Goal: Task Accomplishment & Management: Complete application form

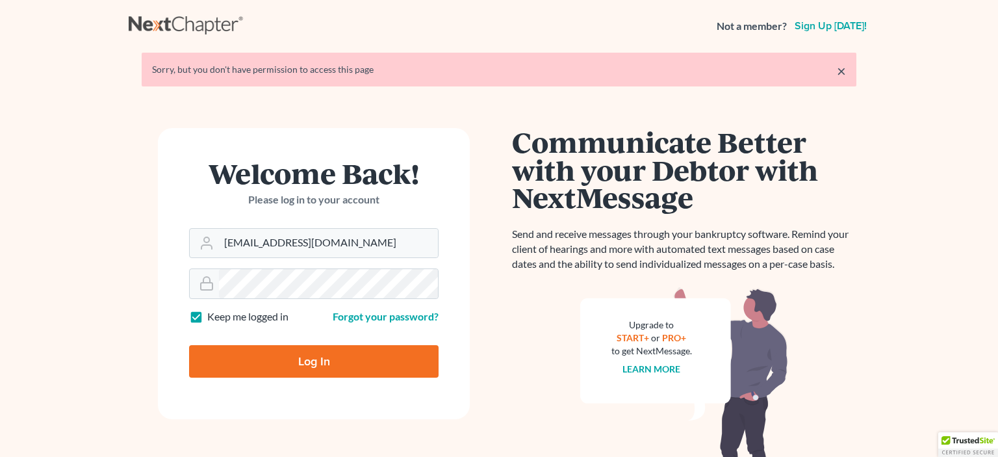
click at [277, 357] on input "Log In" at bounding box center [313, 361] width 249 height 32
type input "Thinking..."
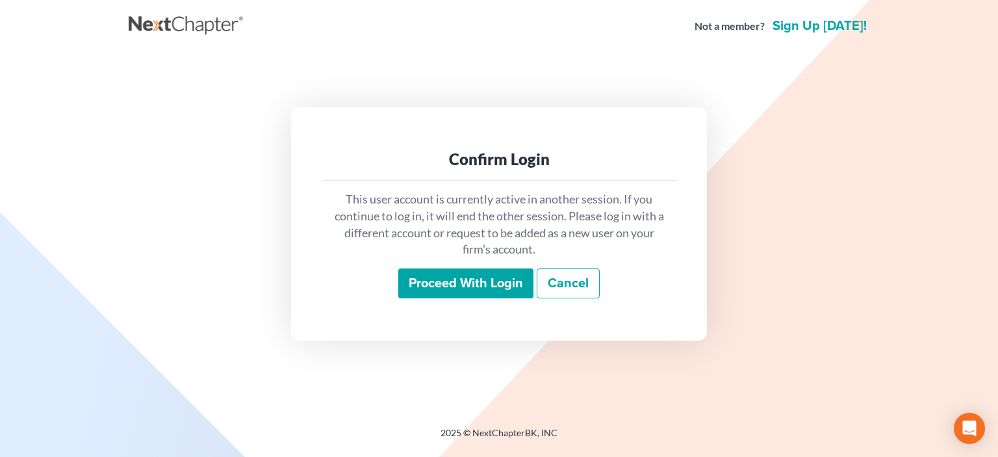
click at [487, 282] on input "Proceed with login" at bounding box center [465, 283] width 135 height 30
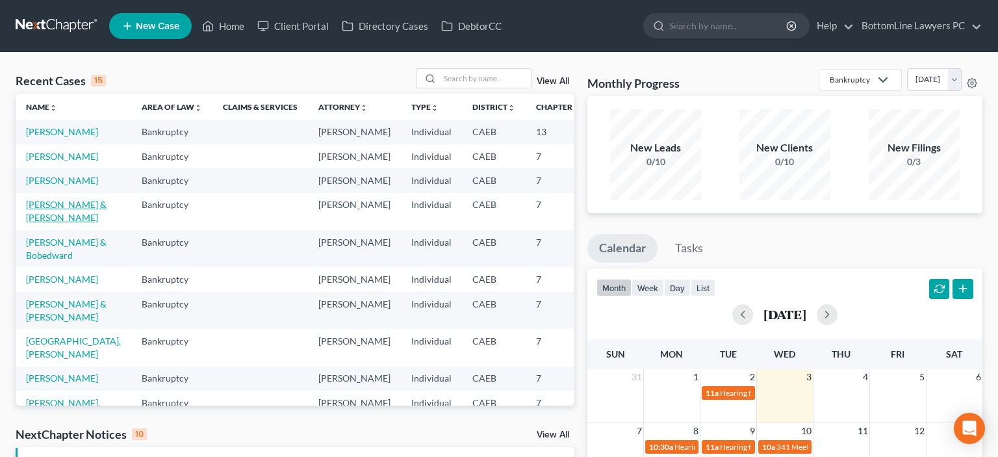
click at [48, 223] on link "[PERSON_NAME] & [PERSON_NAME]" at bounding box center [66, 211] width 81 height 24
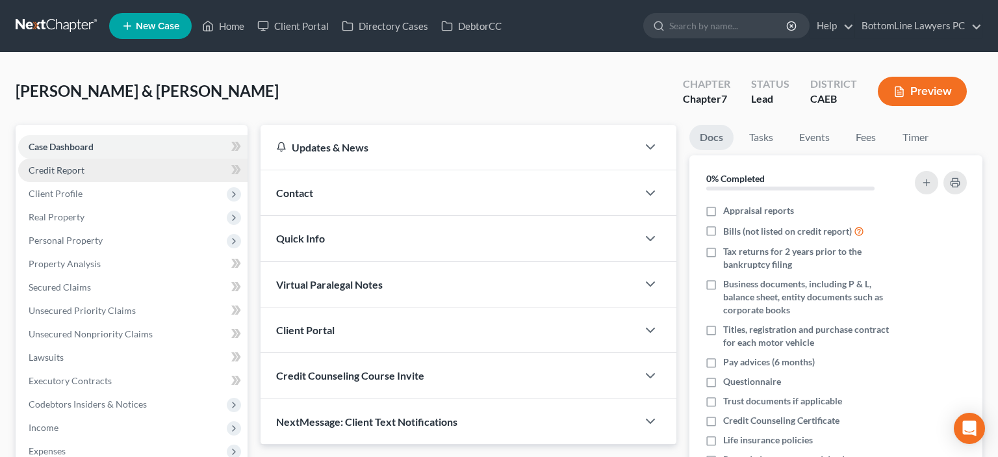
click at [57, 165] on span "Credit Report" at bounding box center [57, 169] width 56 height 11
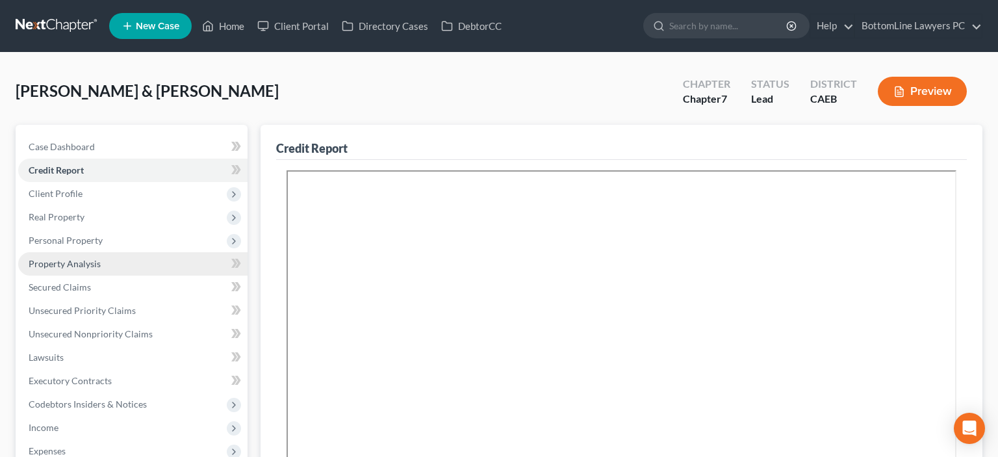
click at [93, 268] on span "Property Analysis" at bounding box center [65, 263] width 72 height 11
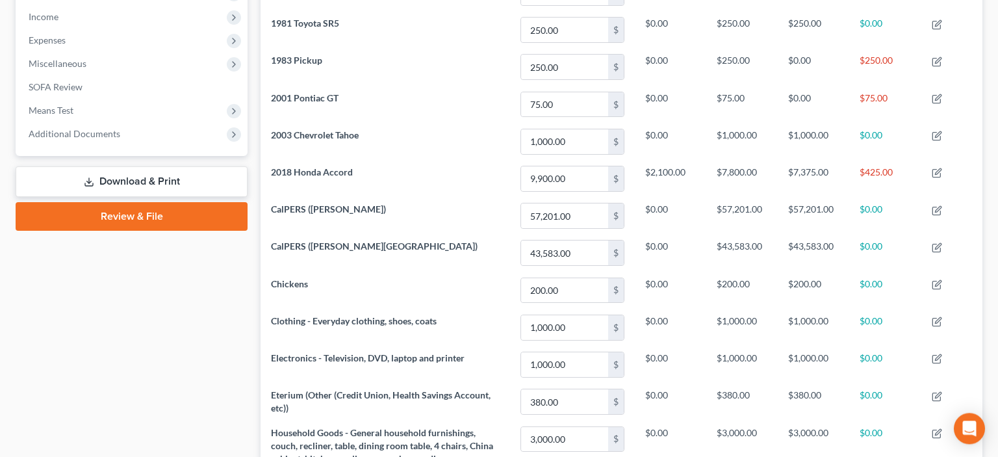
scroll to position [411, 0]
click at [147, 215] on link "Review & File" at bounding box center [132, 215] width 232 height 29
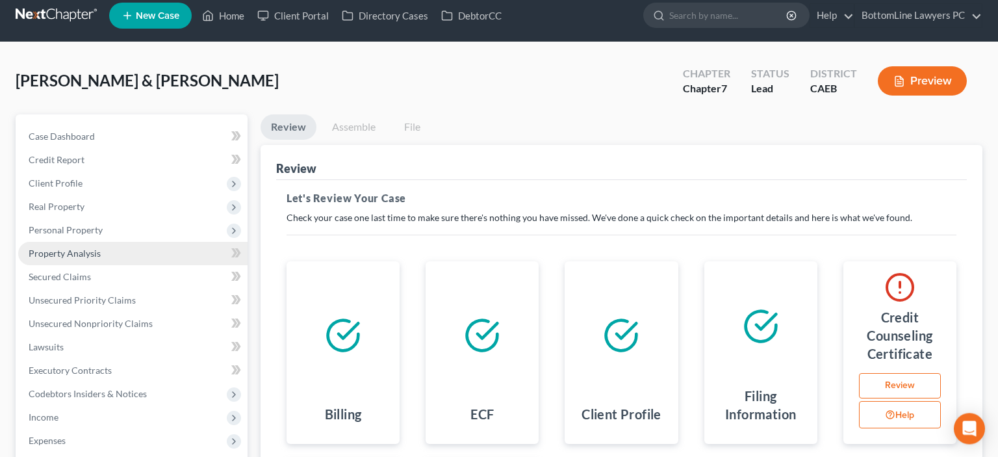
scroll to position [258, 0]
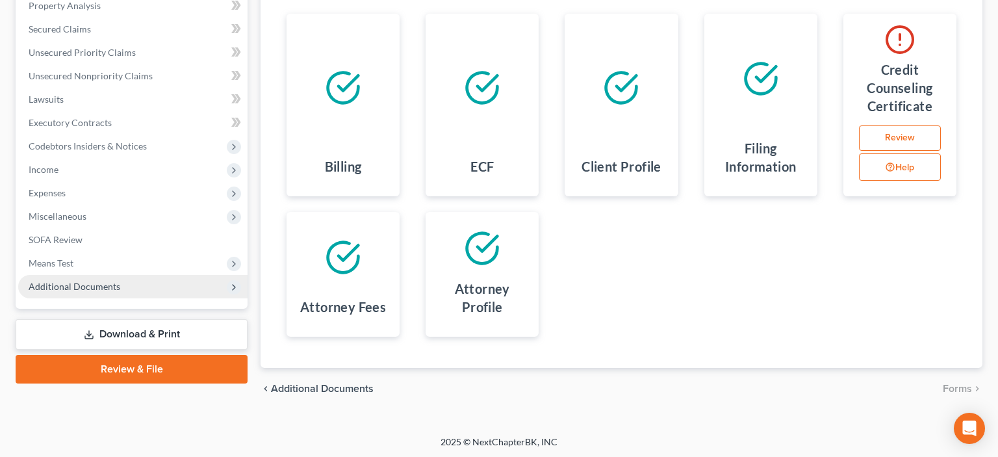
click at [86, 290] on span "Additional Documents" at bounding box center [75, 286] width 92 height 11
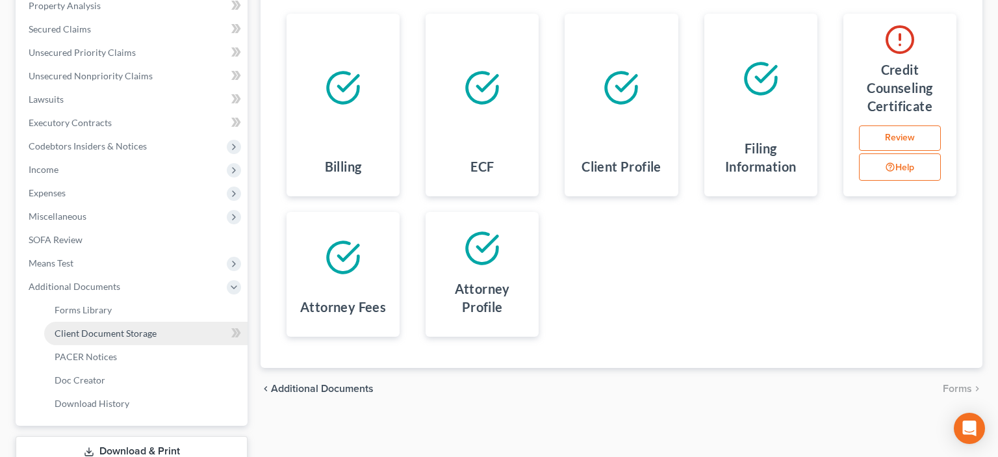
click at [123, 333] on span "Client Document Storage" at bounding box center [106, 332] width 102 height 11
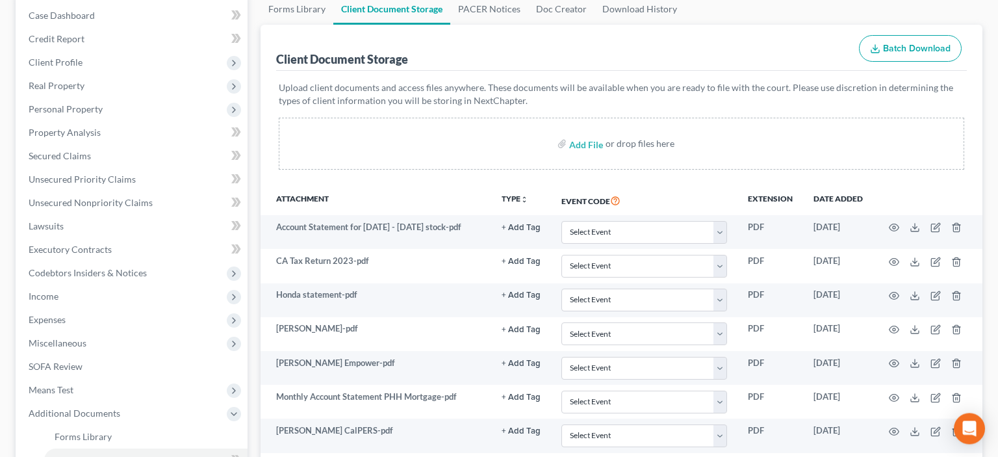
scroll to position [137, 0]
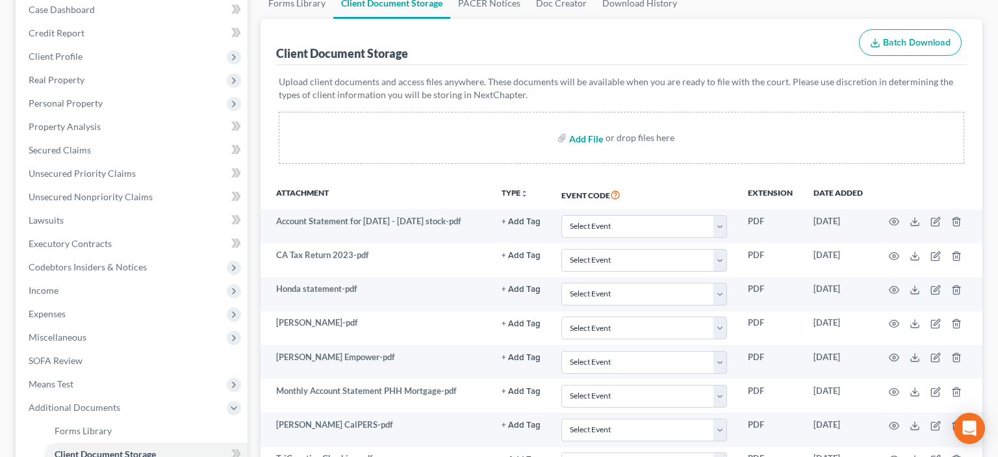
click at [594, 139] on input "file" at bounding box center [584, 137] width 31 height 23
type input "C:\fakepath\Nicholas 15725-CAE-CC-040044972_Nicholas_15725-CAE-CC-040044973_Nic…"
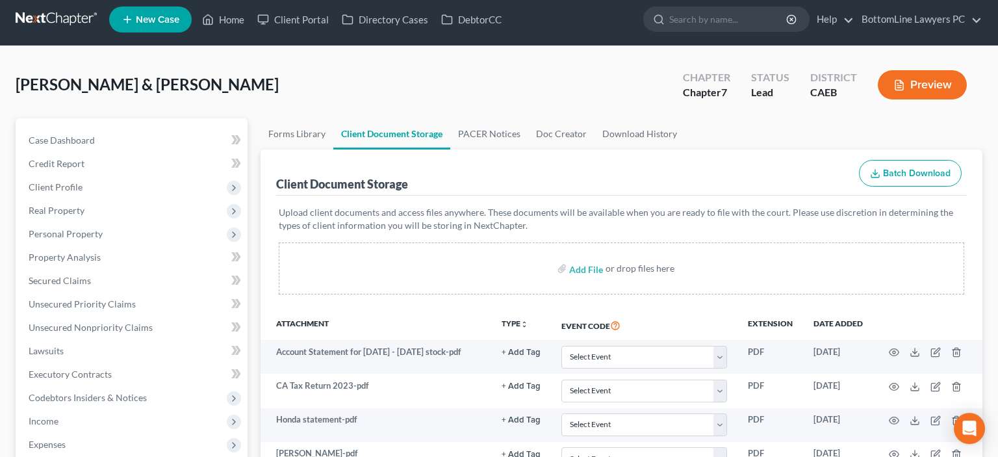
scroll to position [0, 0]
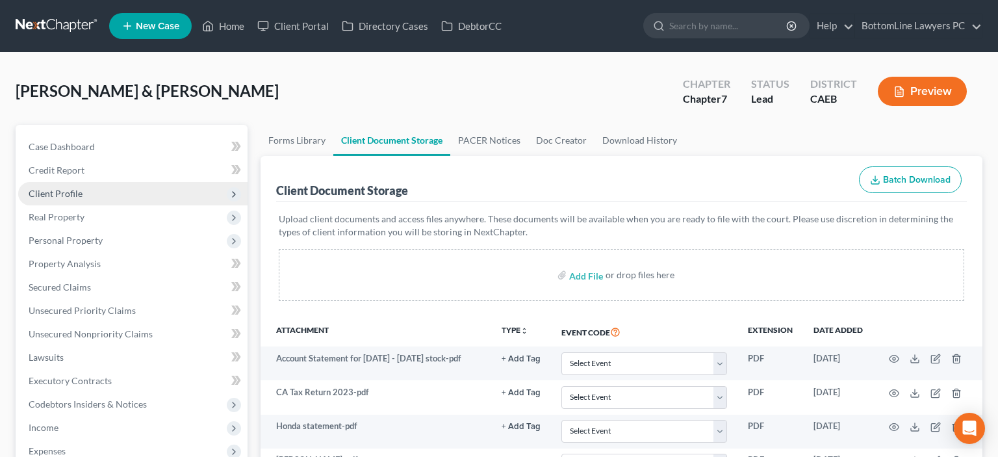
click at [82, 194] on span "Client Profile" at bounding box center [132, 193] width 229 height 23
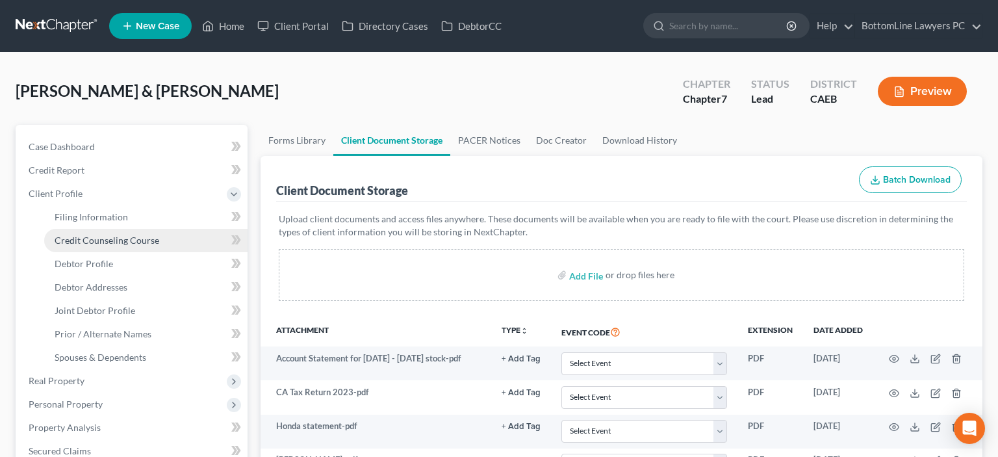
click at [105, 240] on span "Credit Counseling Course" at bounding box center [107, 239] width 105 height 11
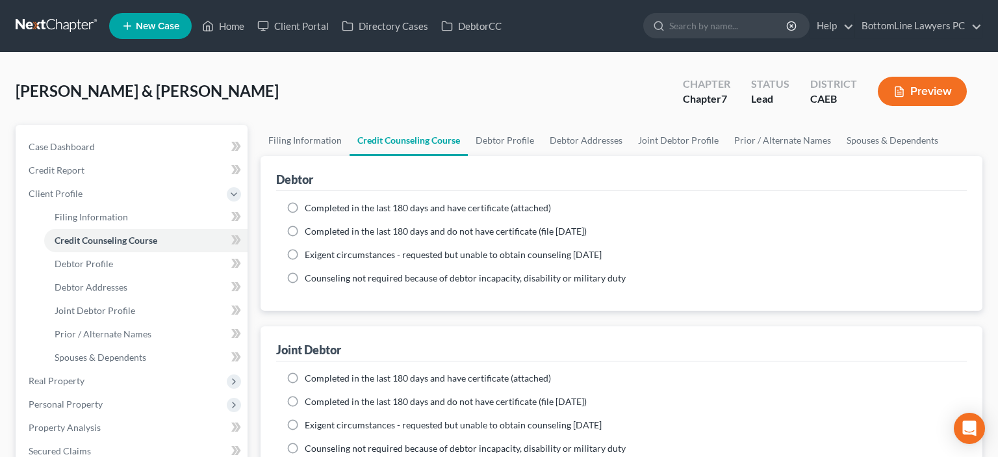
click at [305, 209] on label "Completed in the last 180 days and have certificate (attached)" at bounding box center [428, 207] width 246 height 13
click at [310, 209] on input "Completed in the last 180 days and have certificate (attached)" at bounding box center [314, 205] width 8 height 8
radio input "true"
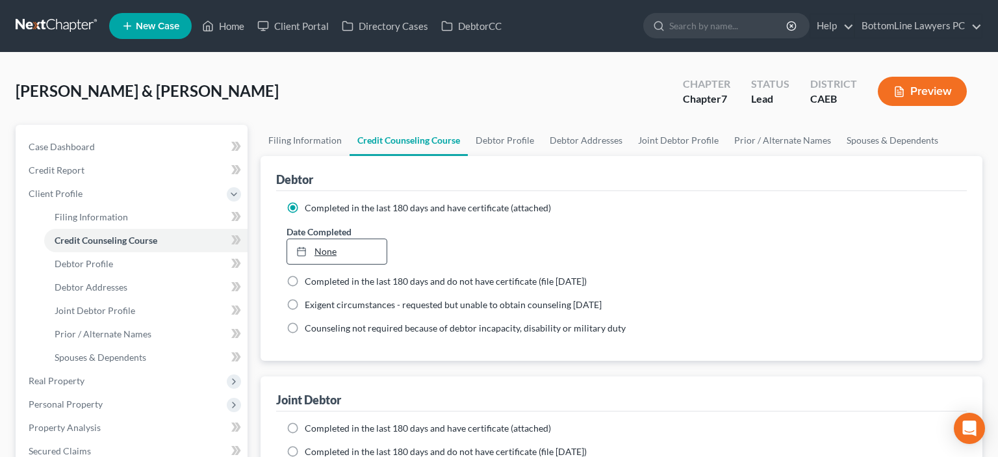
type input "9/3/2025"
click at [330, 252] on link "None" at bounding box center [336, 251] width 99 height 25
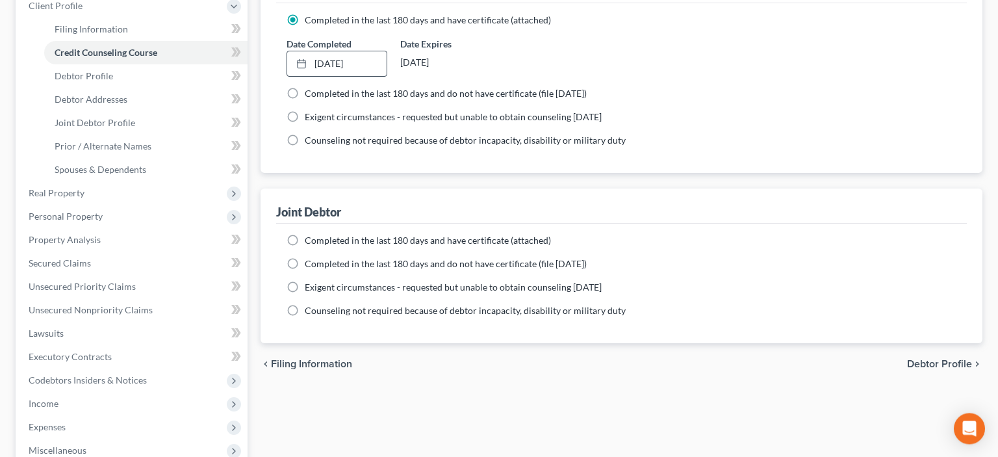
scroll to position [205, 0]
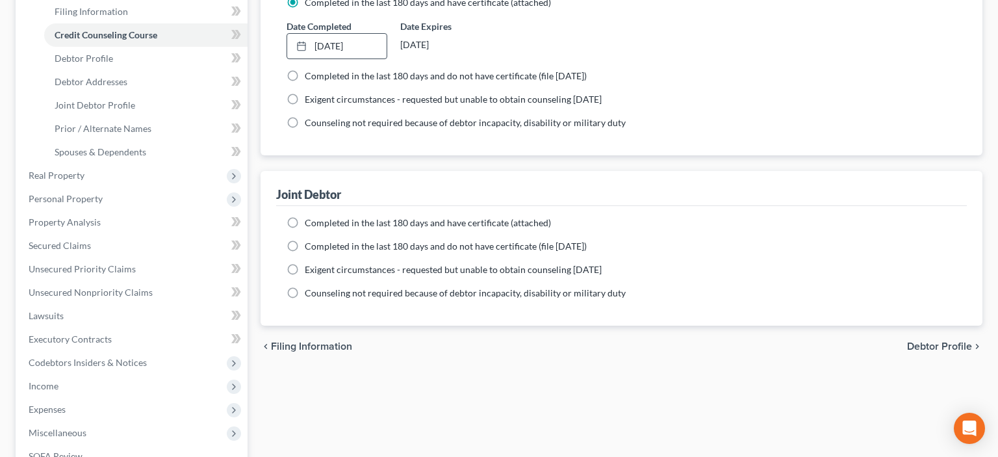
click at [305, 222] on label "Completed in the last 180 days and have certificate (attached)" at bounding box center [428, 222] width 246 height 13
click at [310, 222] on input "Completed in the last 180 days and have certificate (attached)" at bounding box center [314, 220] width 8 height 8
radio input "true"
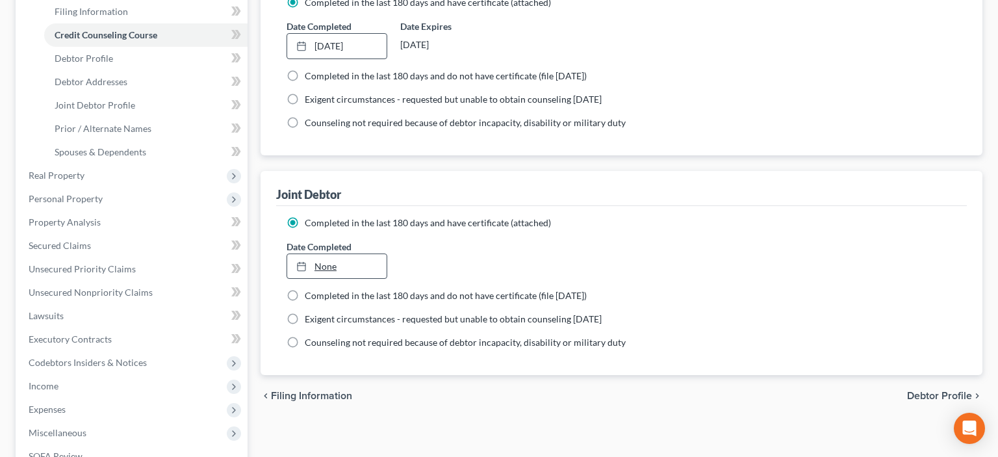
click at [310, 264] on div at bounding box center [305, 265] width 18 height 11
type input "9/3/2025"
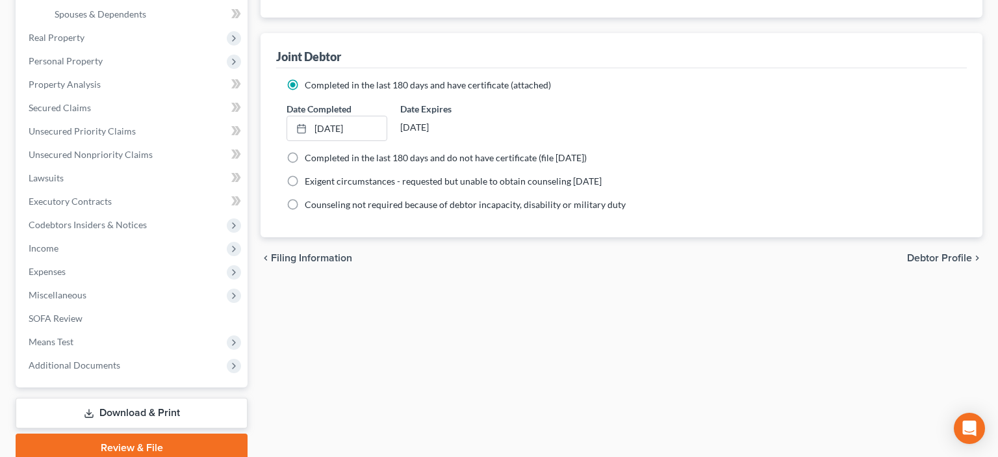
scroll to position [396, 0]
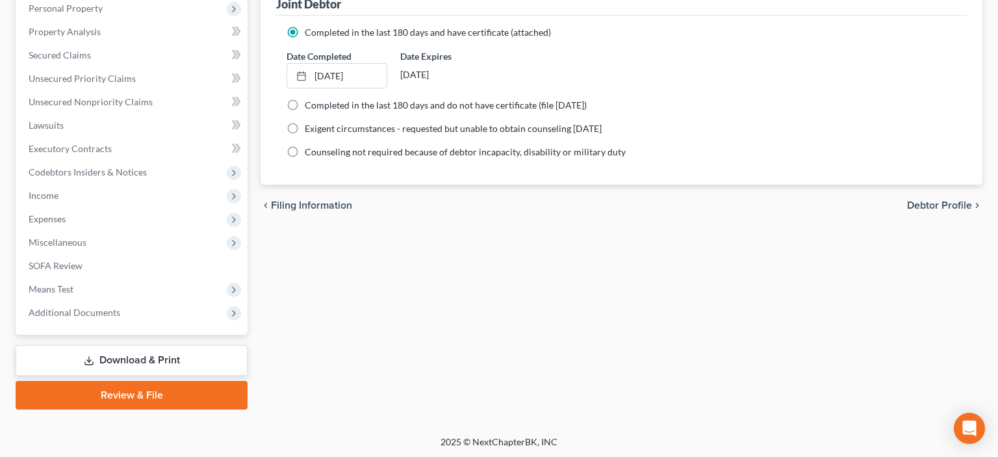
click at [146, 388] on link "Review & File" at bounding box center [132, 395] width 232 height 29
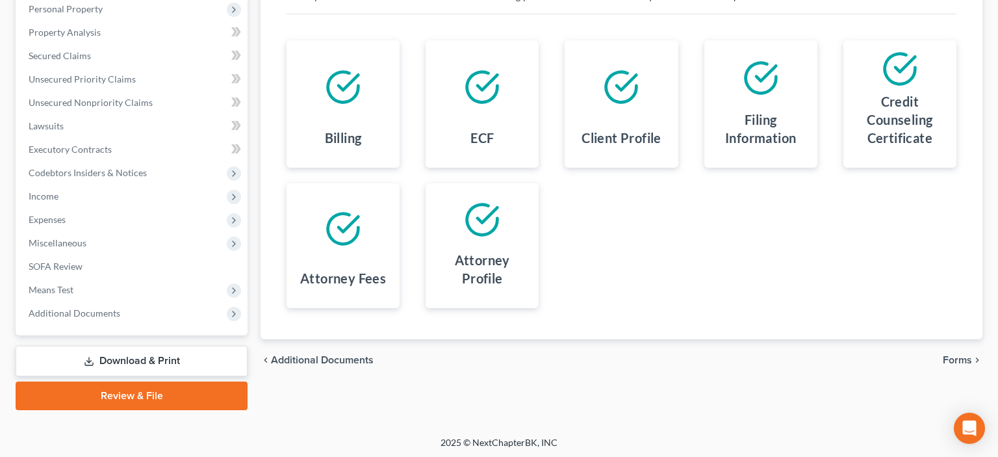
scroll to position [232, 0]
click at [953, 356] on span "Forms" at bounding box center [957, 359] width 29 height 10
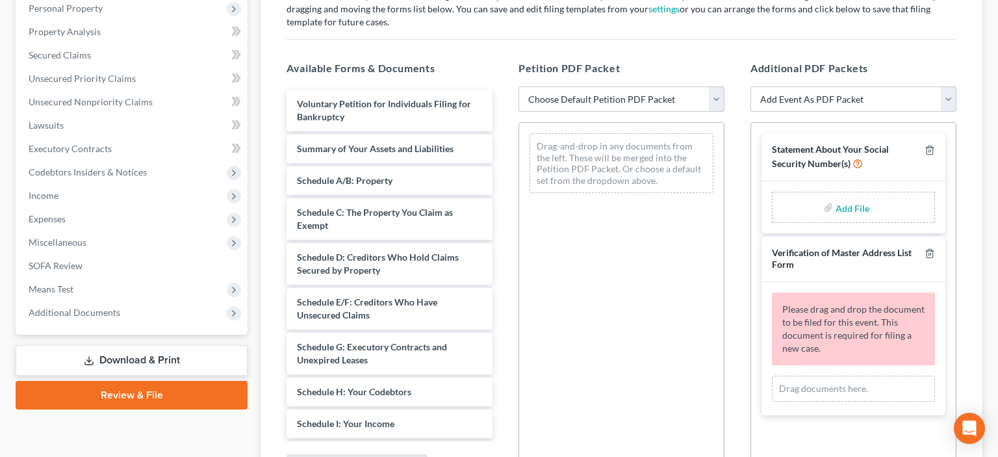
click at [518, 86] on select "Choose Default Petition PDF Packet Complete Bankruptcy Petition (all forms and …" at bounding box center [621, 99] width 206 height 26
select select "0"
click option "Complete Bankruptcy Petition (all forms and schedules)" at bounding box center [0, 0] width 0 height 0
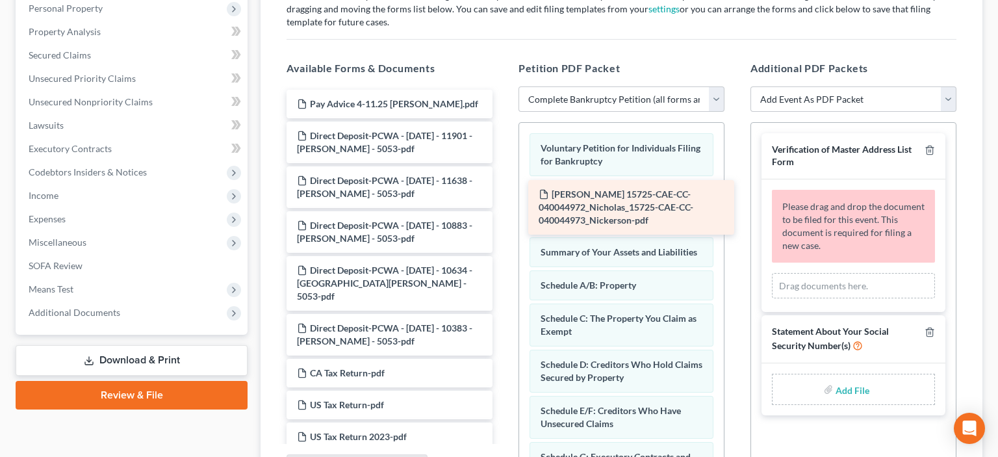
drag, startPoint x: 370, startPoint y: 123, endPoint x: 611, endPoint y: 214, distance: 258.4
click at [503, 214] on div "Nicholas 15725-CAE-CC-040044972_Nicholas_15725-CAE-CC-040044973_Nickerson-pdf N…" at bounding box center [389, 427] width 227 height 674
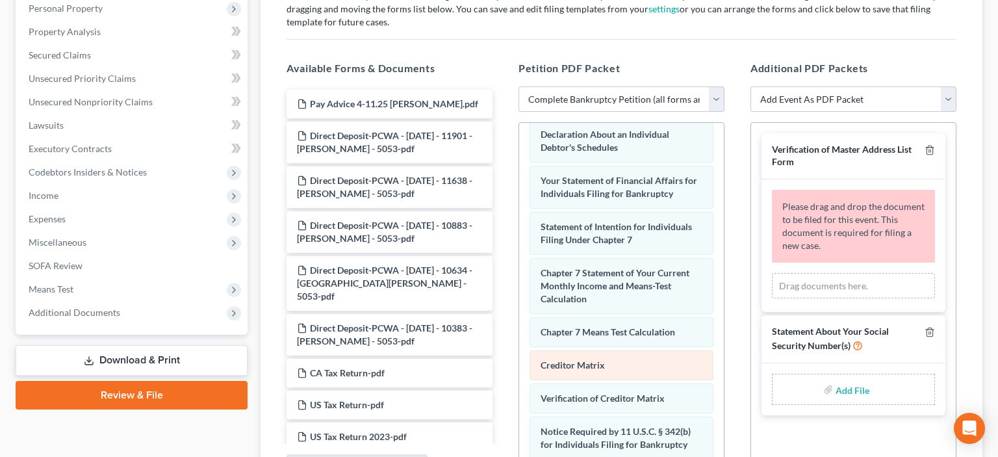
scroll to position [485, 0]
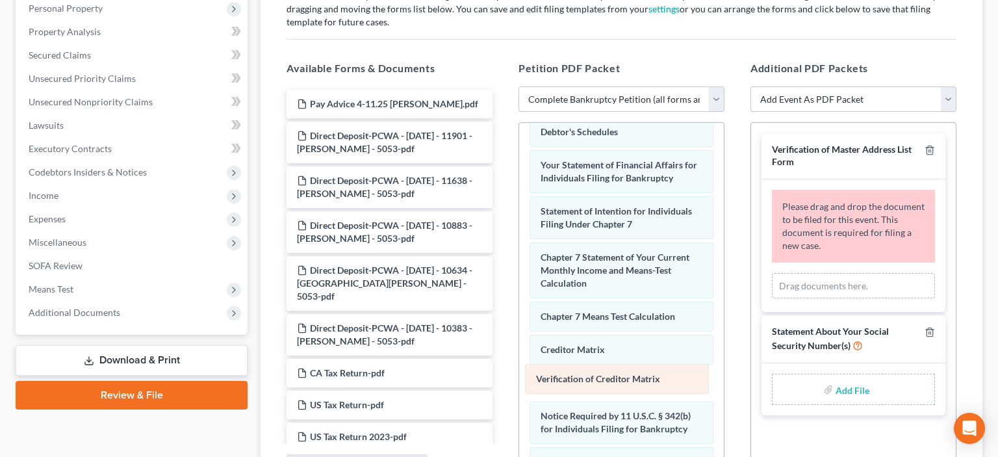
click at [613, 376] on span "Verification of Creditor Matrix" at bounding box center [598, 378] width 124 height 11
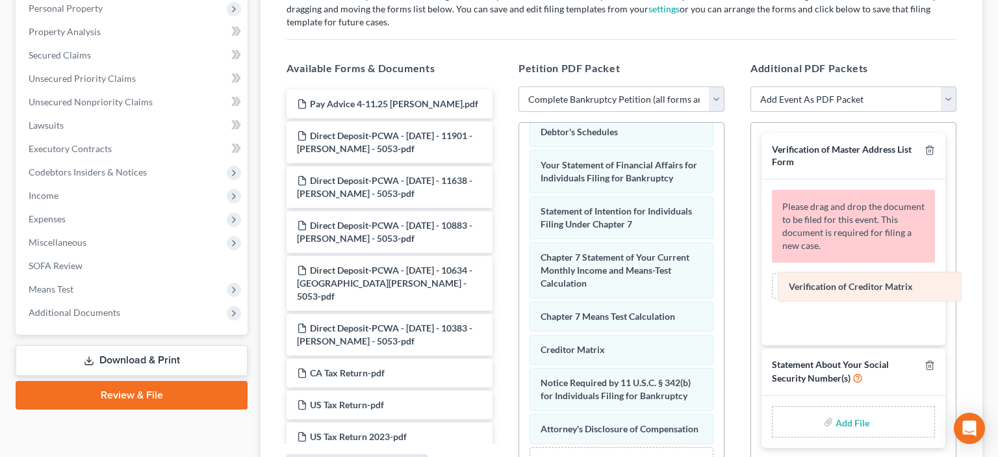
drag, startPoint x: 618, startPoint y: 374, endPoint x: 867, endPoint y: 284, distance: 264.0
click at [724, 284] on div "Verification of Creditor Matrix Voluntary Petition for Individuals Filing for B…" at bounding box center [621, 77] width 205 height 879
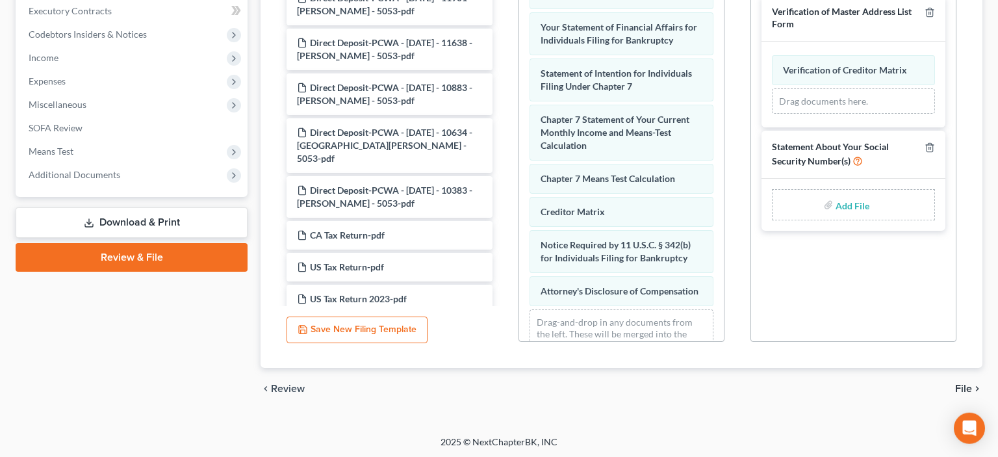
scroll to position [370, 0]
click at [968, 387] on span "File" at bounding box center [963, 388] width 17 height 10
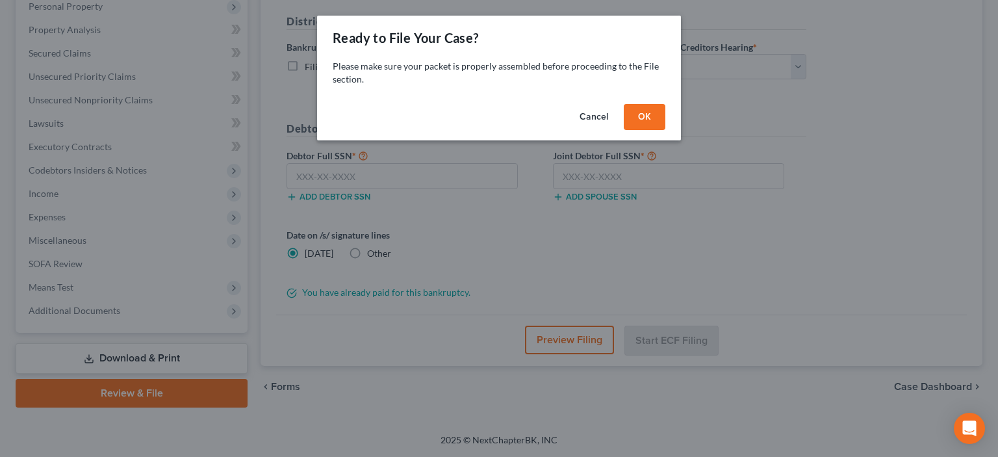
scroll to position [232, 0]
click at [646, 116] on button "OK" at bounding box center [645, 117] width 42 height 26
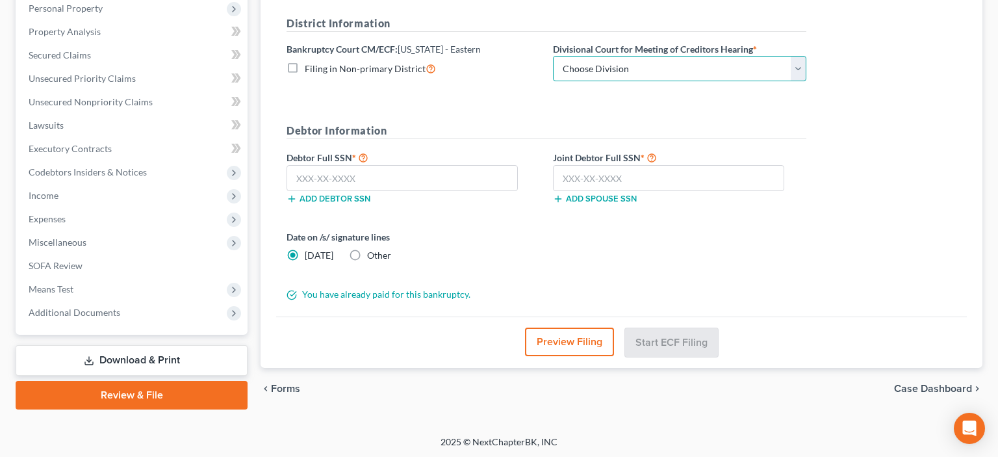
click at [553, 56] on select "Choose Division Fresno Modesto Sacramento" at bounding box center [679, 69] width 253 height 26
select select "2"
click option "Sacramento" at bounding box center [0, 0] width 0 height 0
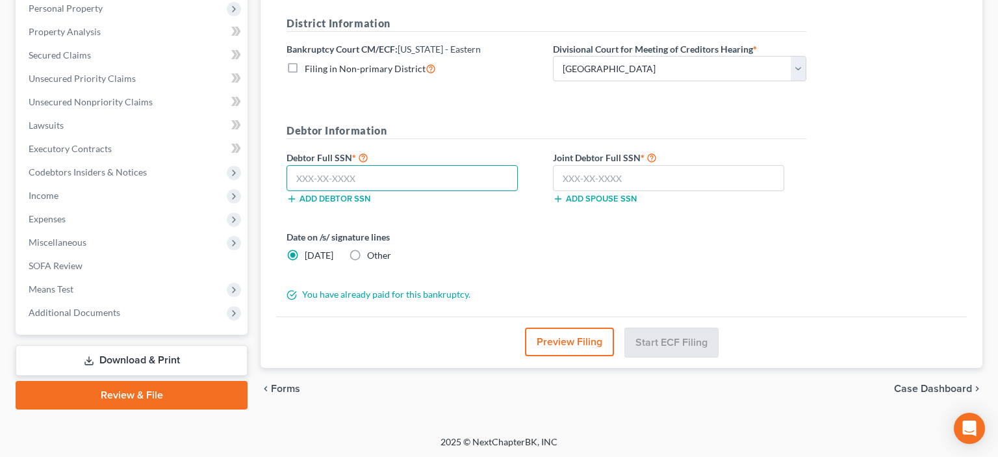
click at [329, 174] on input "text" at bounding box center [401, 178] width 231 height 26
type input "607-22-7588"
click at [627, 175] on input "text" at bounding box center [668, 178] width 231 height 26
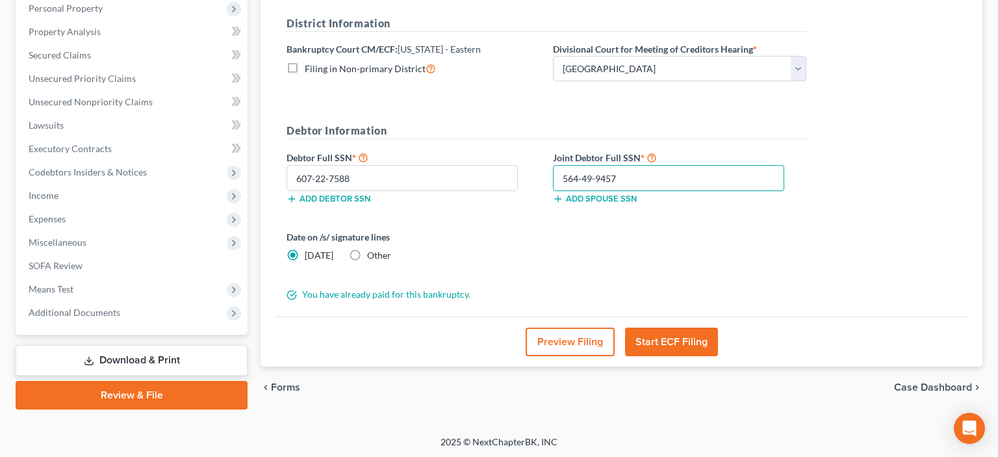
type input "564-49-9457"
click at [672, 340] on button "Start ECF Filing" at bounding box center [671, 341] width 93 height 29
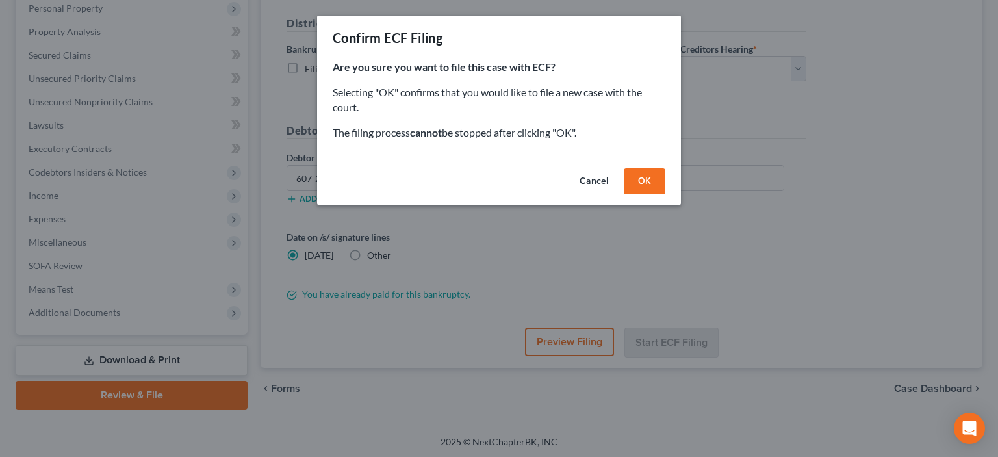
click at [645, 181] on button "OK" at bounding box center [645, 181] width 42 height 26
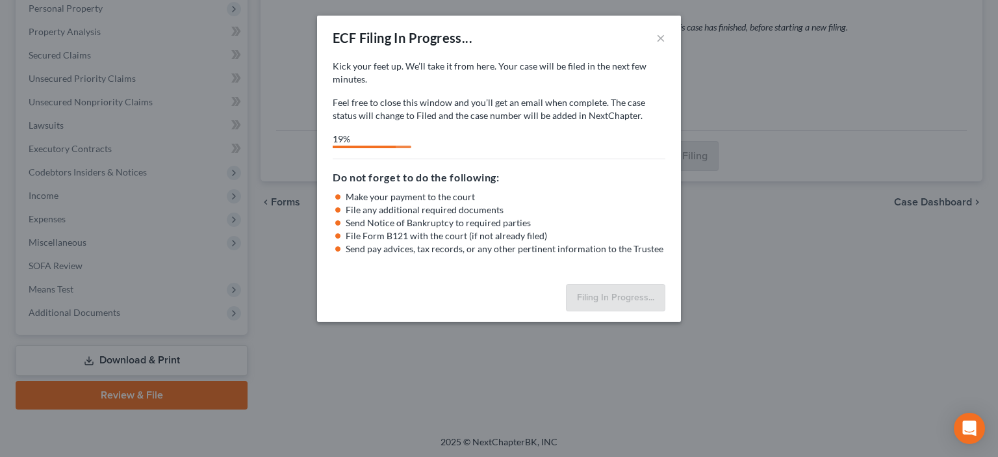
select select "2"
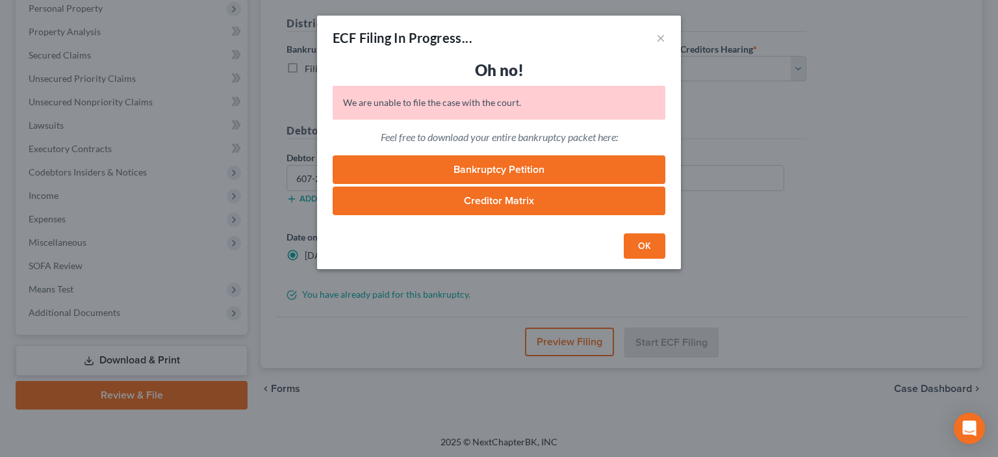
click at [648, 242] on button "OK" at bounding box center [645, 246] width 42 height 26
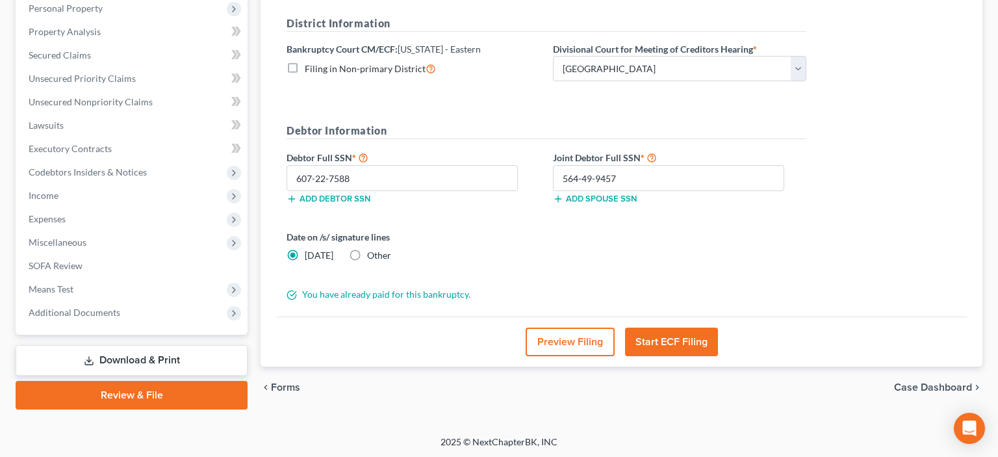
click at [144, 353] on link "Download & Print" at bounding box center [132, 360] width 232 height 31
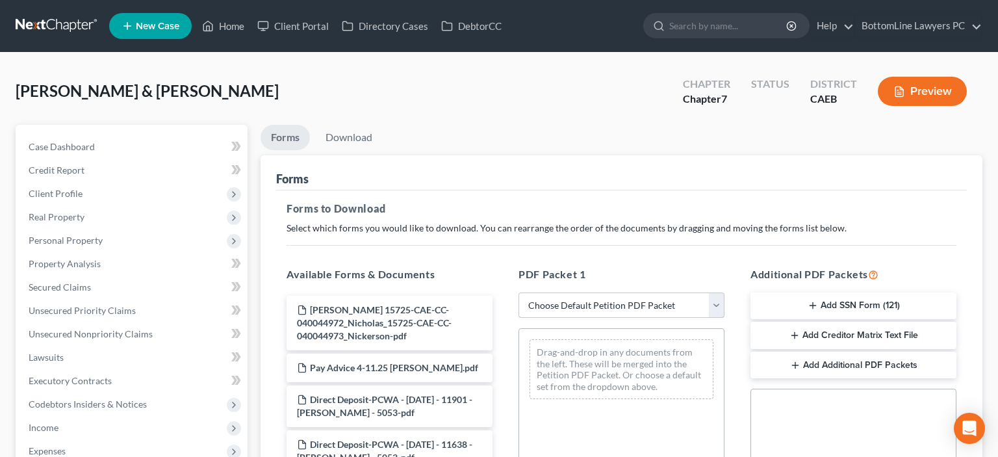
click at [518, 292] on select "Choose Default Petition PDF Packet Complete Bankruptcy Petition (all forms and …" at bounding box center [621, 305] width 206 height 26
select select "0"
click option "Complete Bankruptcy Petition (all forms and schedules)" at bounding box center [0, 0] width 0 height 0
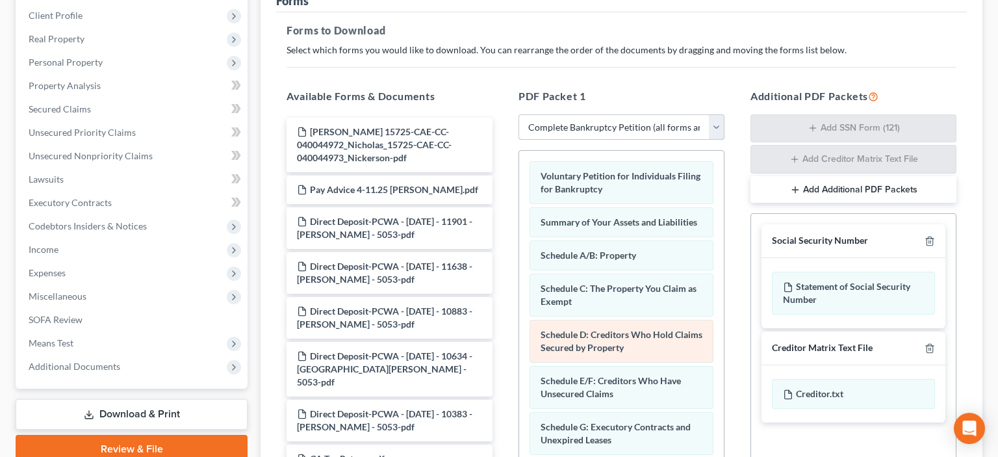
scroll to position [205, 0]
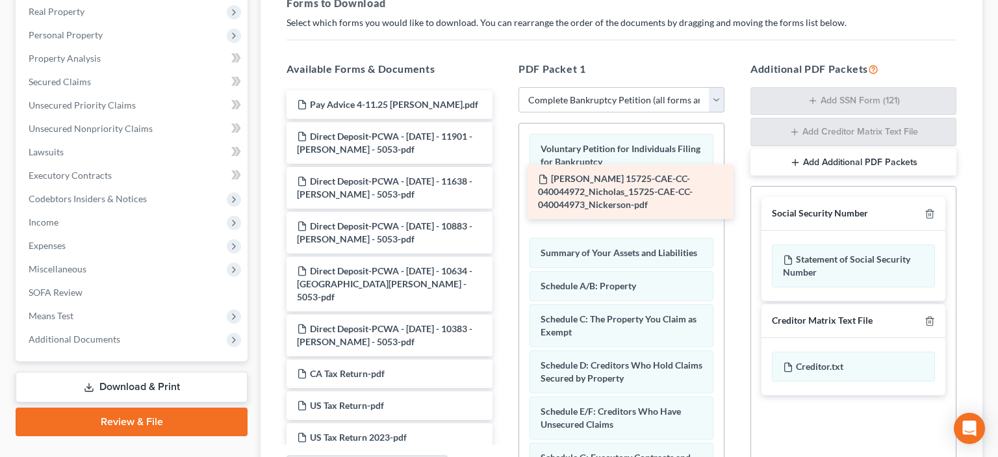
drag, startPoint x: 344, startPoint y: 116, endPoint x: 585, endPoint y: 192, distance: 252.7
click at [503, 192] on div "Nicholas 15725-CAE-CC-040044972_Nicholas_15725-CAE-CC-040044973_Nickerson-pdf N…" at bounding box center [389, 427] width 227 height 674
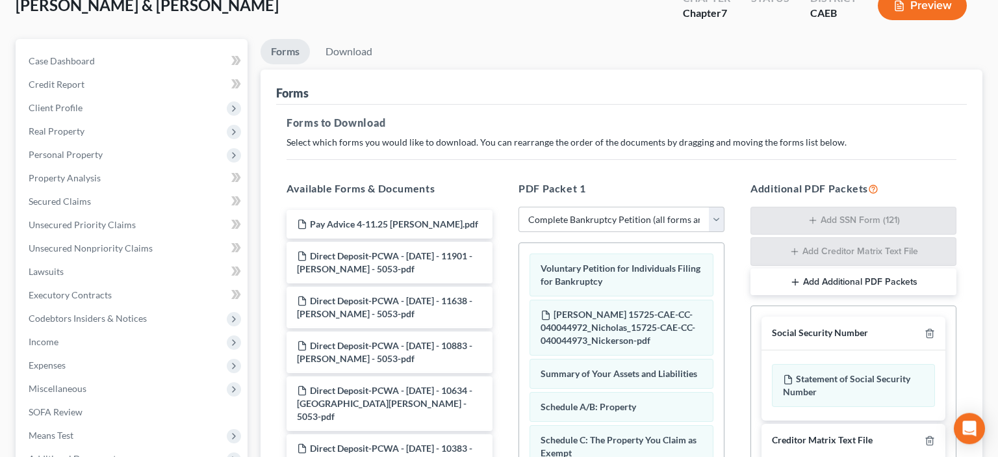
scroll to position [68, 0]
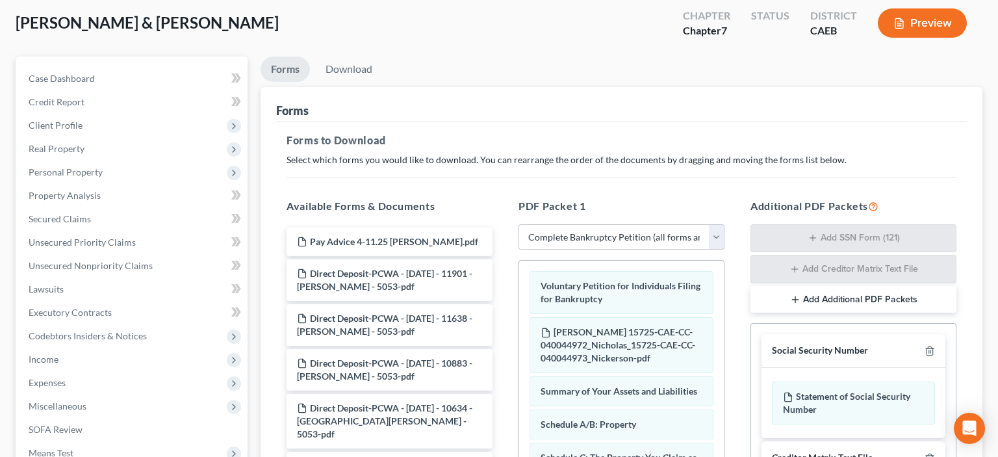
click at [855, 296] on button "Add Additional PDF Packets" at bounding box center [853, 299] width 206 height 27
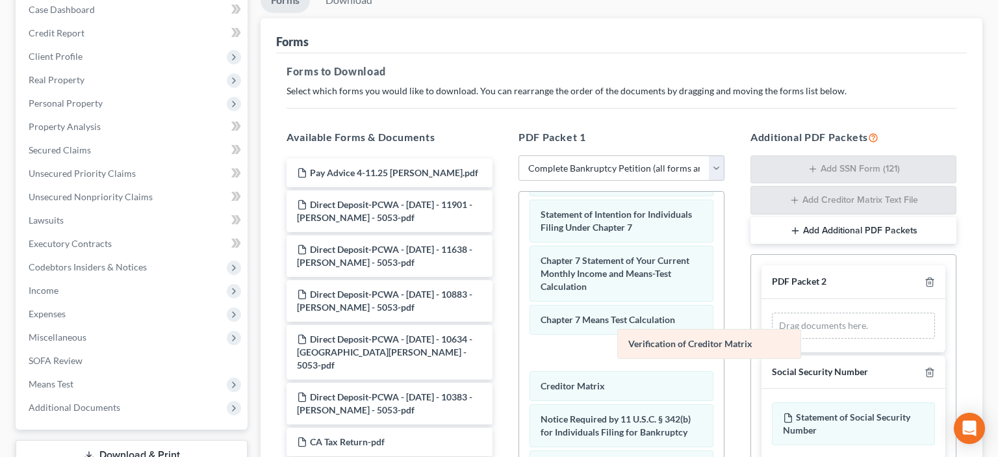
scroll to position [517, 0]
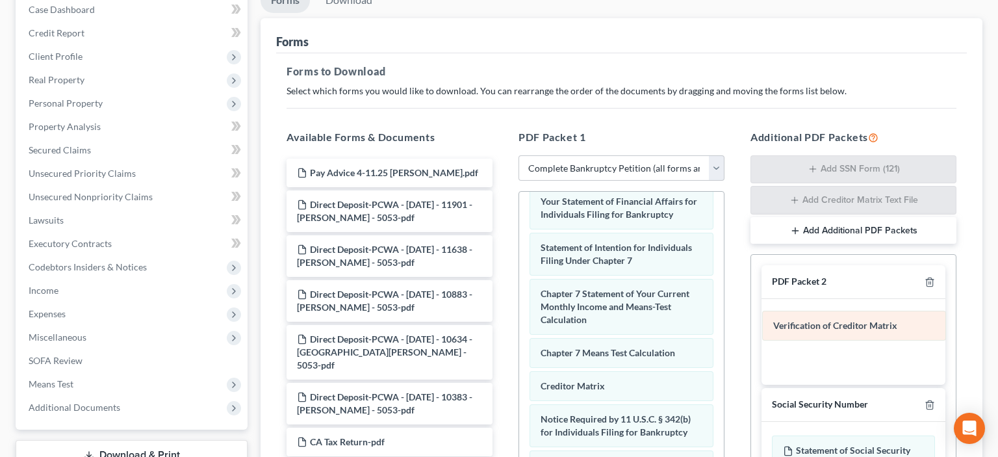
drag, startPoint x: 612, startPoint y: 375, endPoint x: 844, endPoint y: 321, distance: 238.9
click at [724, 321] on div "Verification of Creditor Matrix Voluntary Petition for Individuals Filing for B…" at bounding box center [621, 114] width 205 height 879
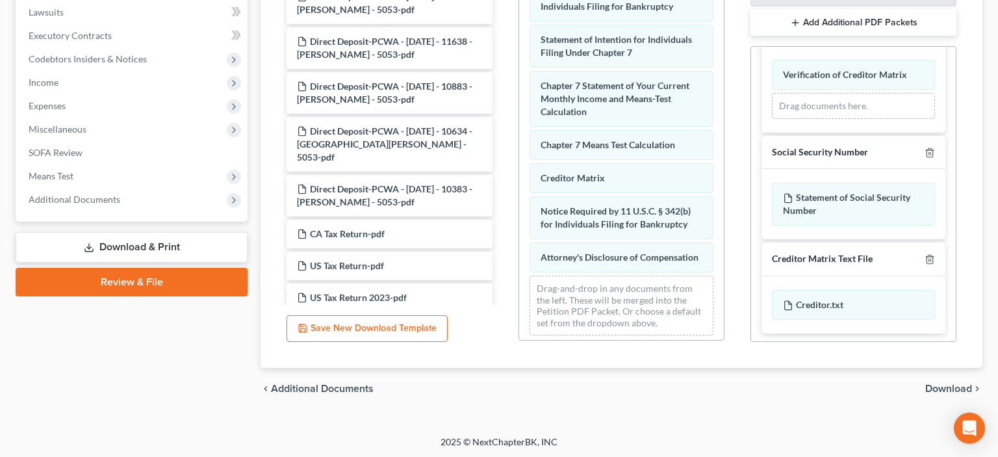
scroll to position [346, 0]
click at [955, 386] on span "Download" at bounding box center [948, 388] width 47 height 10
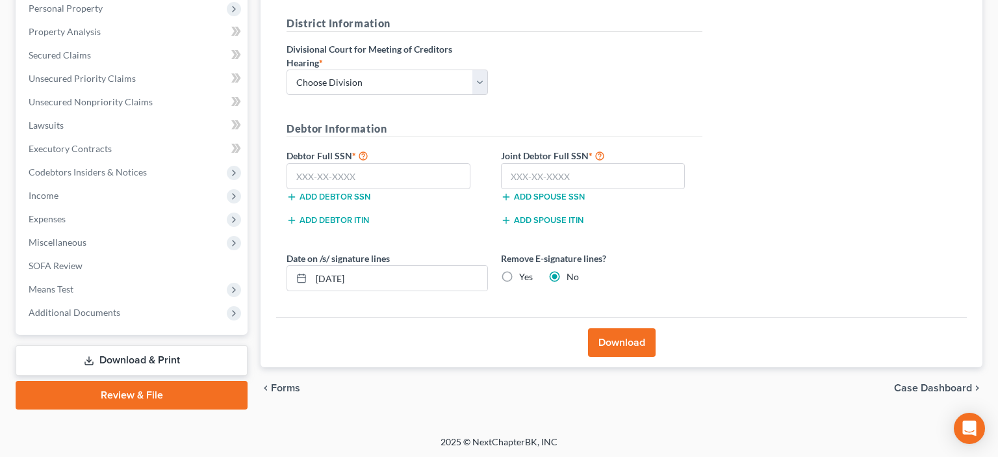
scroll to position [95, 0]
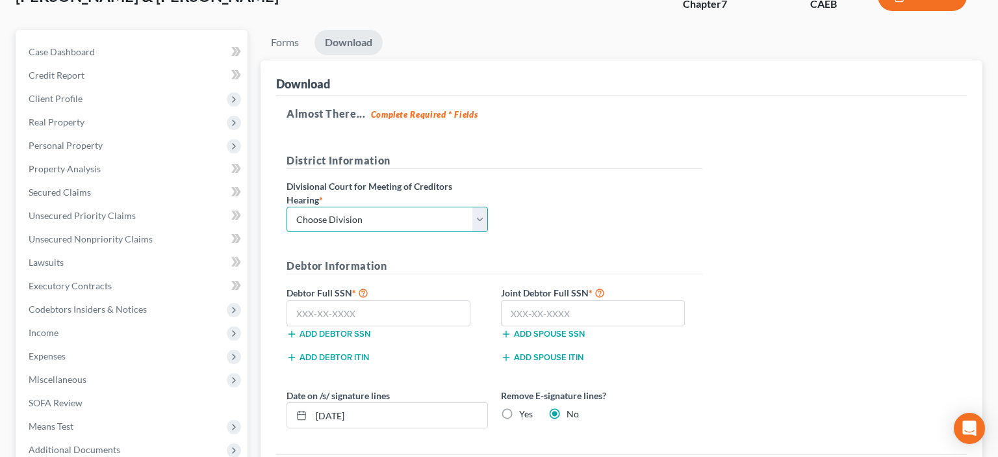
click at [286, 207] on select "Choose Division Fresno Modesto Sacramento" at bounding box center [386, 220] width 201 height 26
select select "2"
click option "Sacramento" at bounding box center [0, 0] width 0 height 0
click at [337, 309] on input "text" at bounding box center [378, 313] width 184 height 26
type input "607-22-7588"
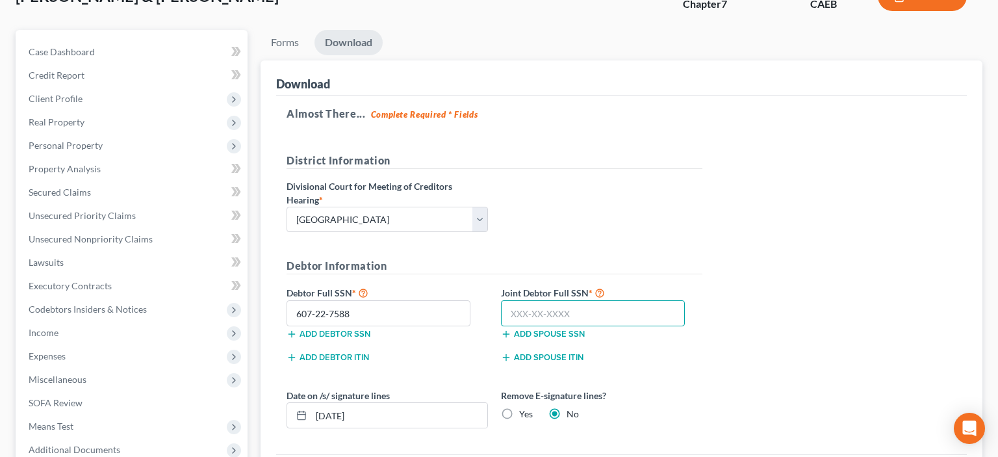
click at [576, 316] on input "text" at bounding box center [593, 313] width 184 height 26
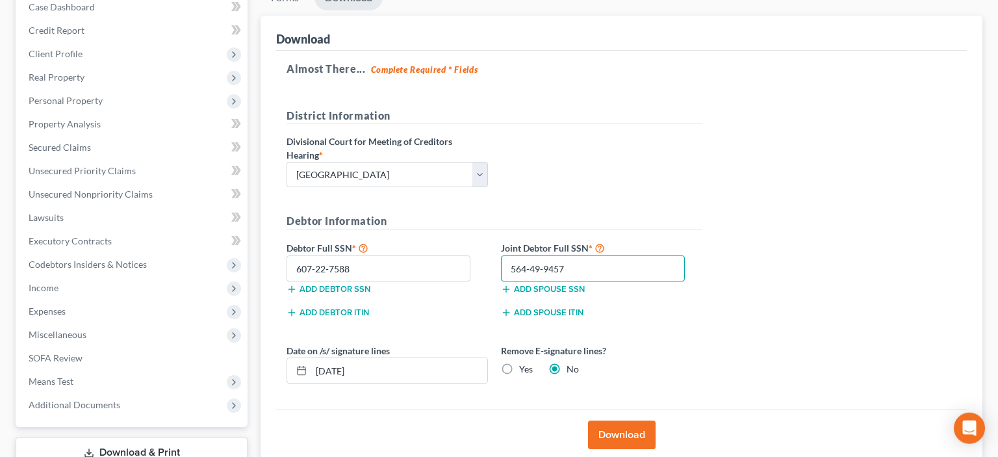
scroll to position [232, 0]
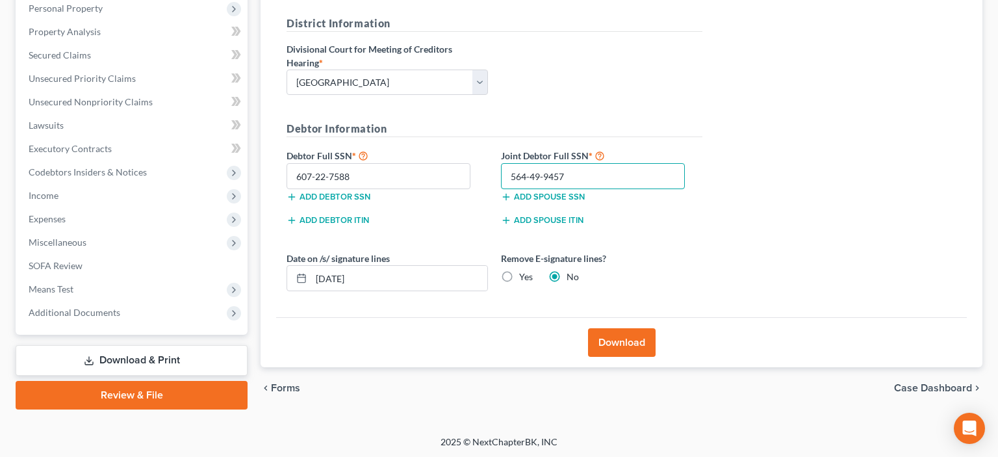
type input "564-49-9457"
click at [619, 334] on button "Download" at bounding box center [622, 342] width 68 height 29
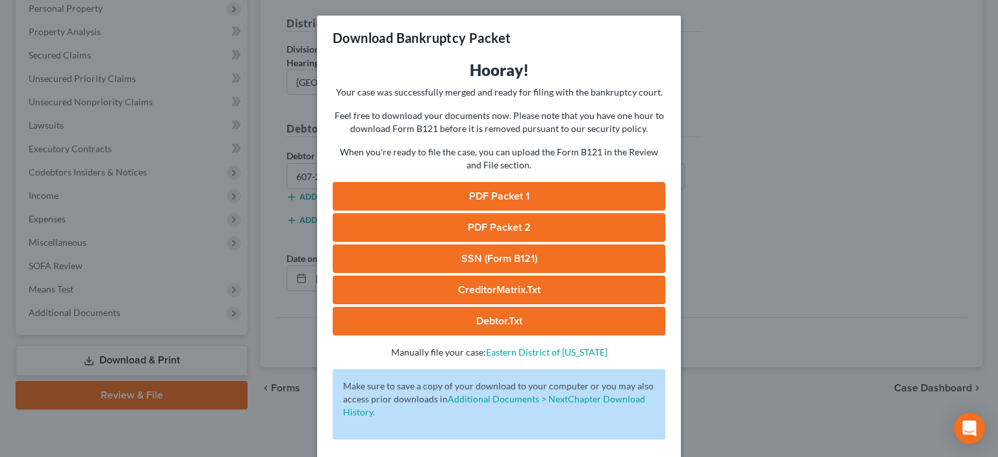
click at [533, 193] on link "PDF Packet 1" at bounding box center [499, 196] width 333 height 29
click at [461, 227] on link "PDF Packet 2" at bounding box center [499, 227] width 333 height 29
click at [474, 252] on link "SSN (Form B121)" at bounding box center [499, 258] width 333 height 29
click at [493, 294] on link "CreditorMatrix.txt" at bounding box center [499, 289] width 333 height 29
click at [500, 315] on link "Debtor.txt" at bounding box center [499, 321] width 333 height 29
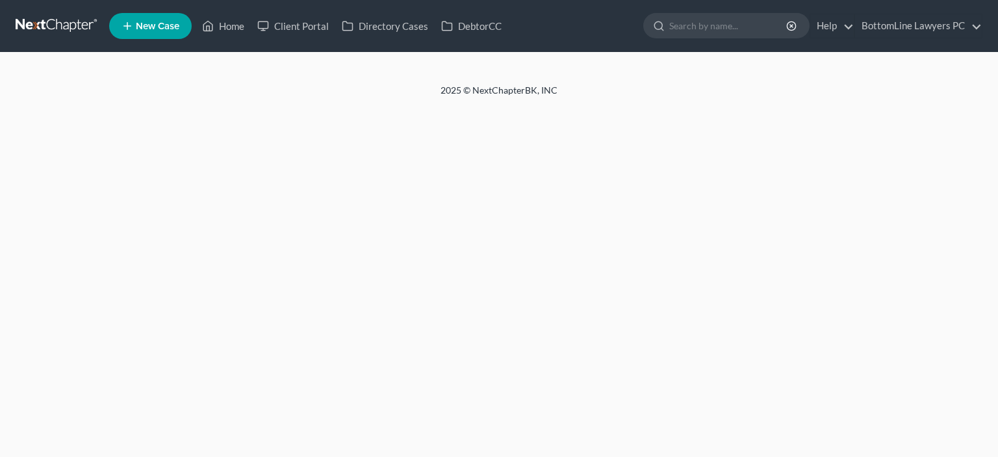
select select "8"
select select "29"
select select "4"
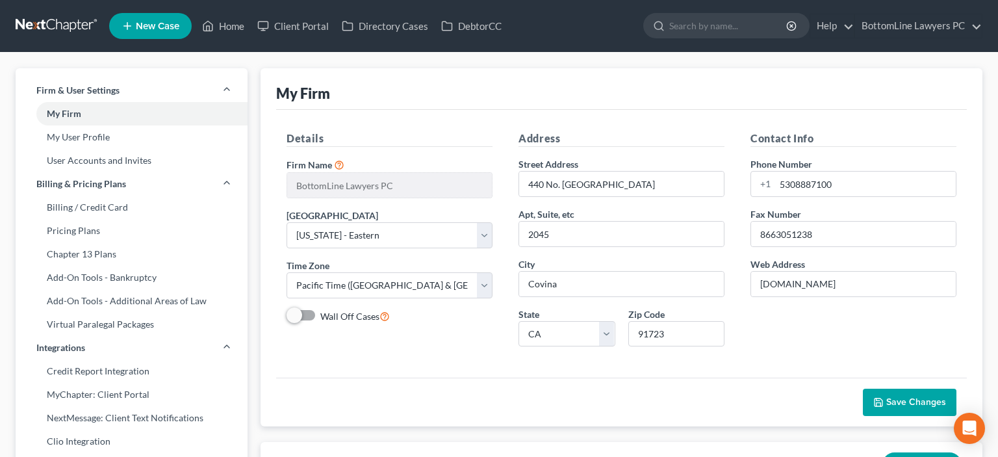
click at [44, 16] on link at bounding box center [57, 25] width 83 height 23
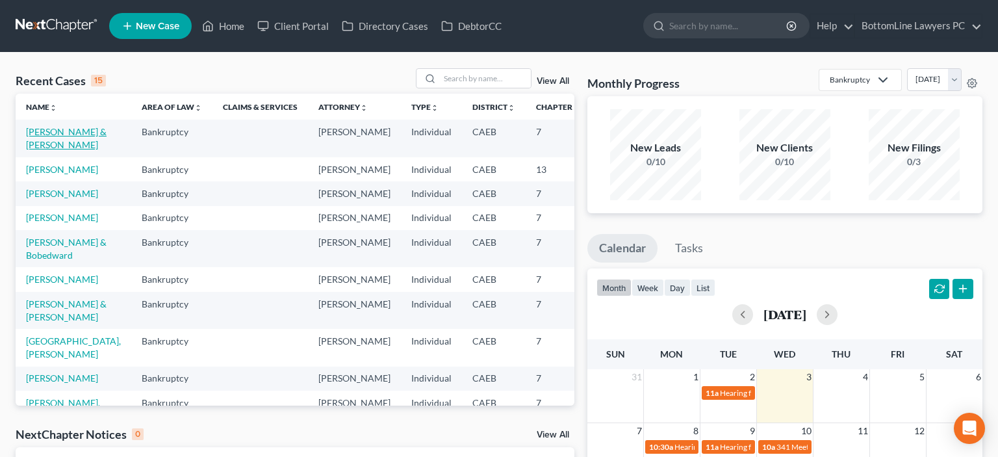
click at [51, 142] on link "[PERSON_NAME] & [PERSON_NAME]" at bounding box center [66, 138] width 81 height 24
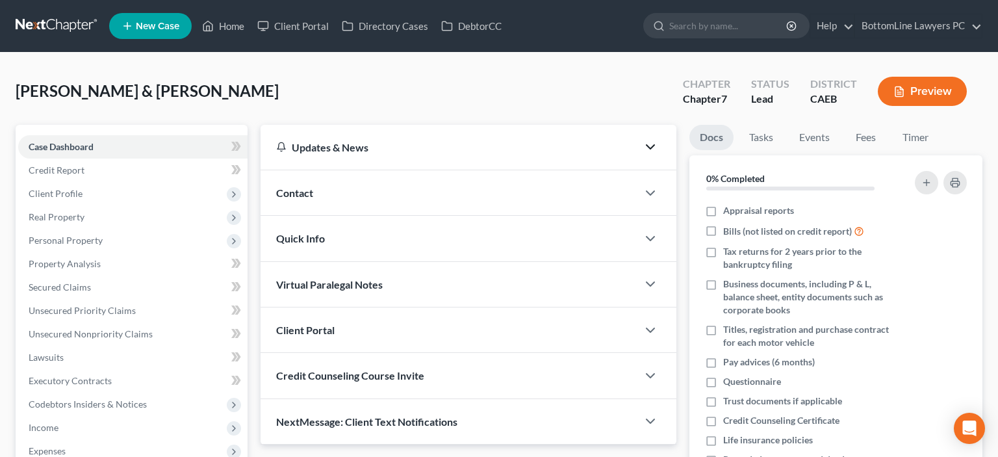
click at [653, 143] on icon "button" at bounding box center [650, 147] width 16 height 16
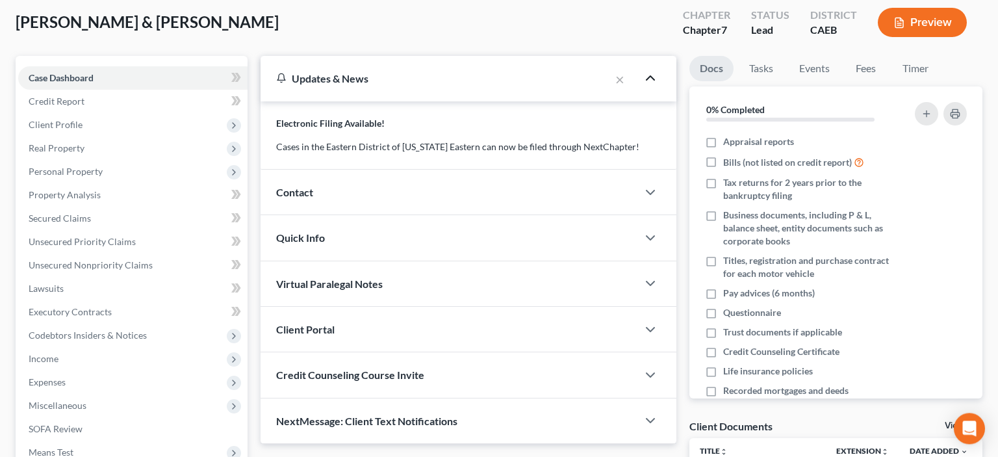
scroll to position [68, 0]
click at [69, 123] on span "Client Profile" at bounding box center [56, 125] width 54 height 11
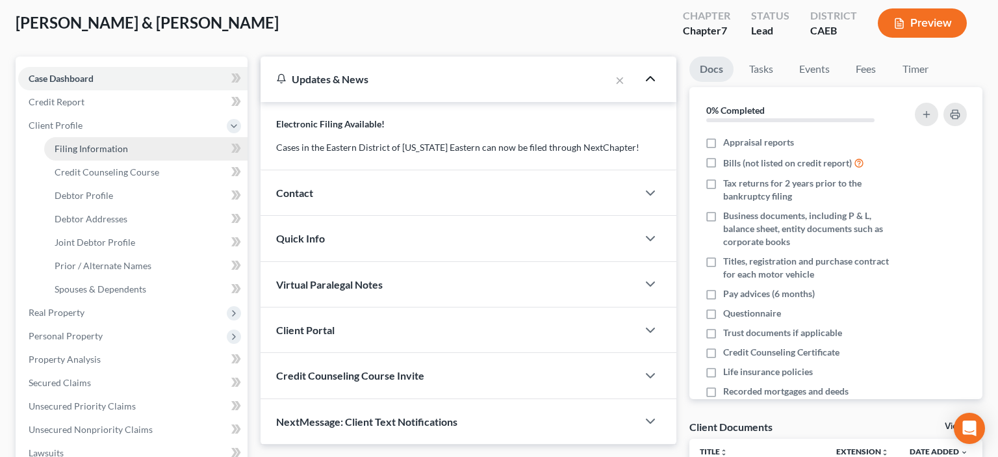
click at [101, 148] on span "Filing Information" at bounding box center [91, 148] width 73 height 11
select select "1"
select select "0"
select select "4"
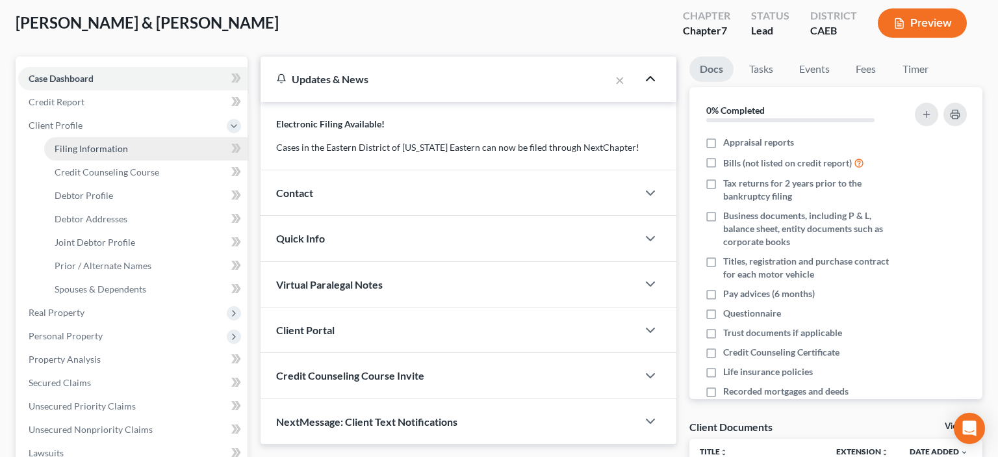
select select "1"
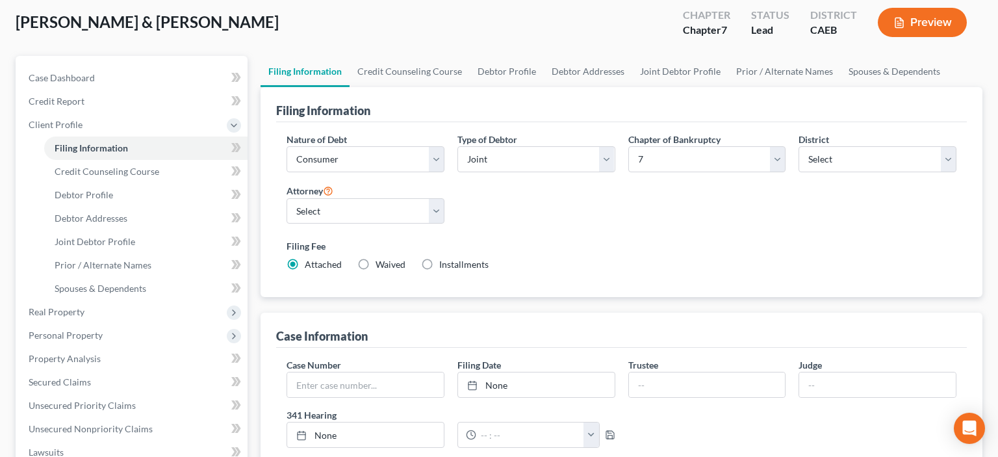
scroll to position [137, 0]
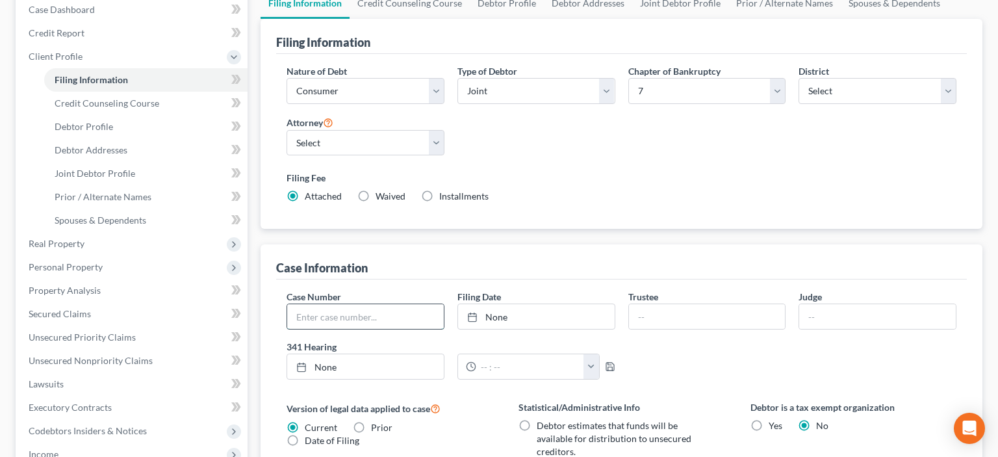
click at [320, 321] on input "text" at bounding box center [365, 316] width 157 height 25
paste input "2025-24767"
type input "2025-24767"
type input "9/3/2025"
click at [521, 317] on link "None" at bounding box center [536, 316] width 157 height 25
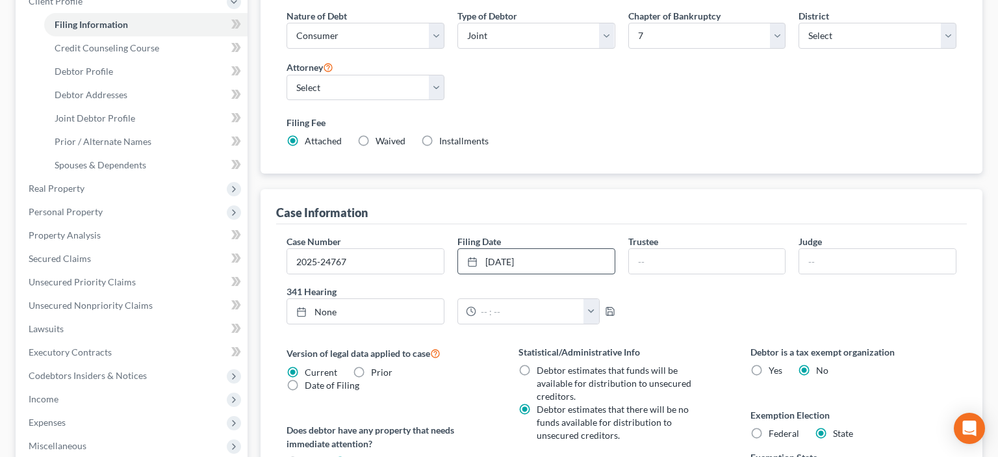
scroll to position [25, 0]
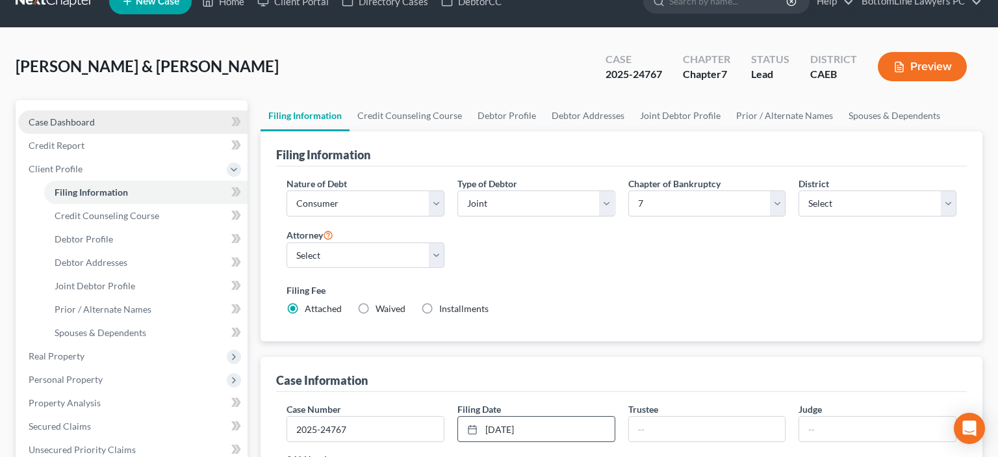
click at [61, 121] on span "Case Dashboard" at bounding box center [62, 121] width 66 height 11
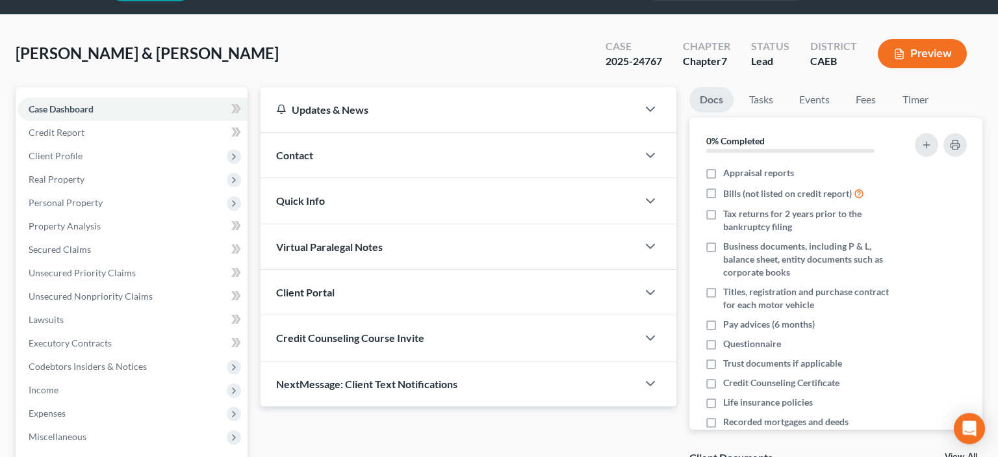
scroll to position [36, 0]
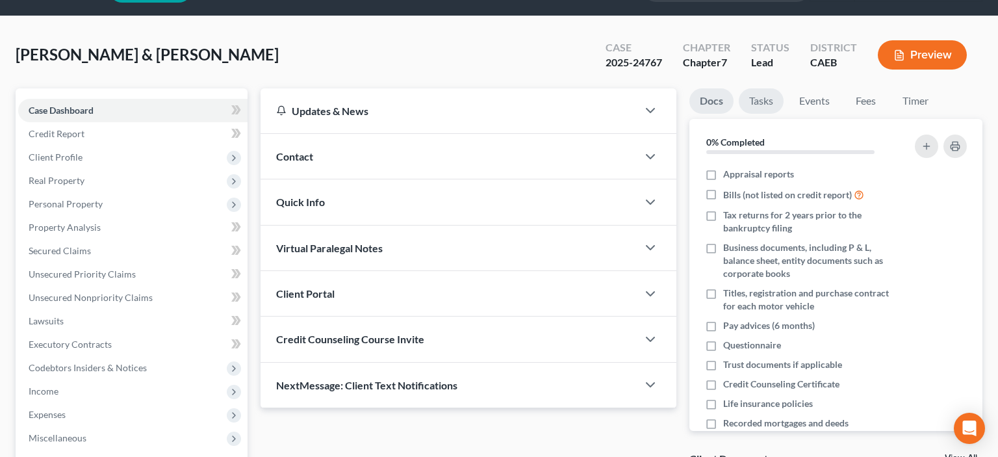
click at [764, 99] on link "Tasks" at bounding box center [761, 100] width 45 height 25
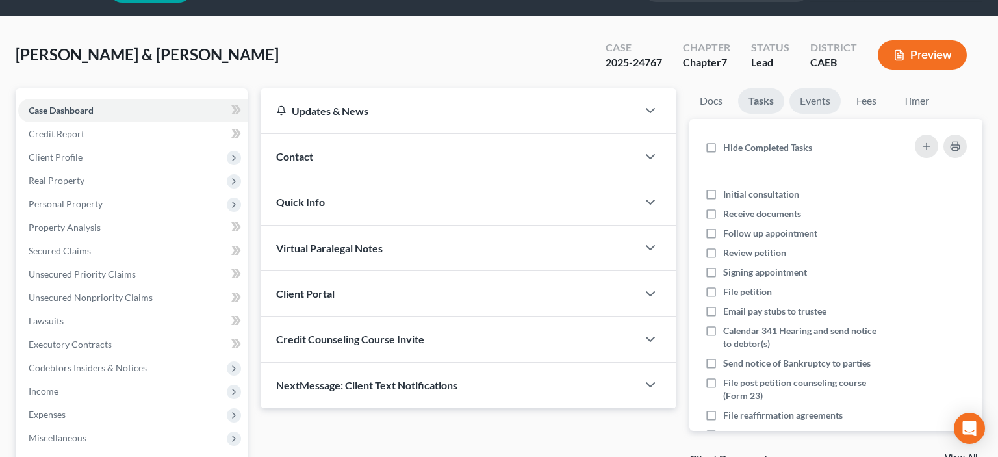
click at [820, 101] on link "Events" at bounding box center [814, 100] width 51 height 25
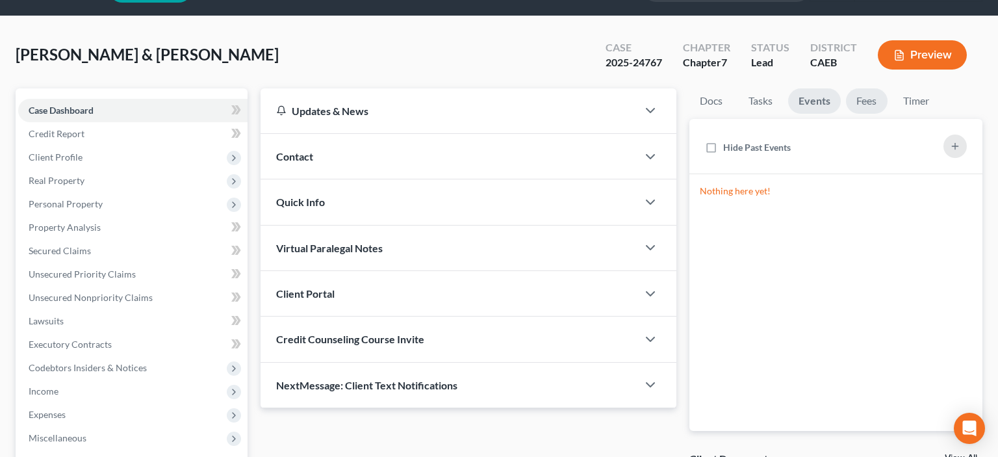
click at [848, 101] on link "Fees" at bounding box center [867, 100] width 42 height 25
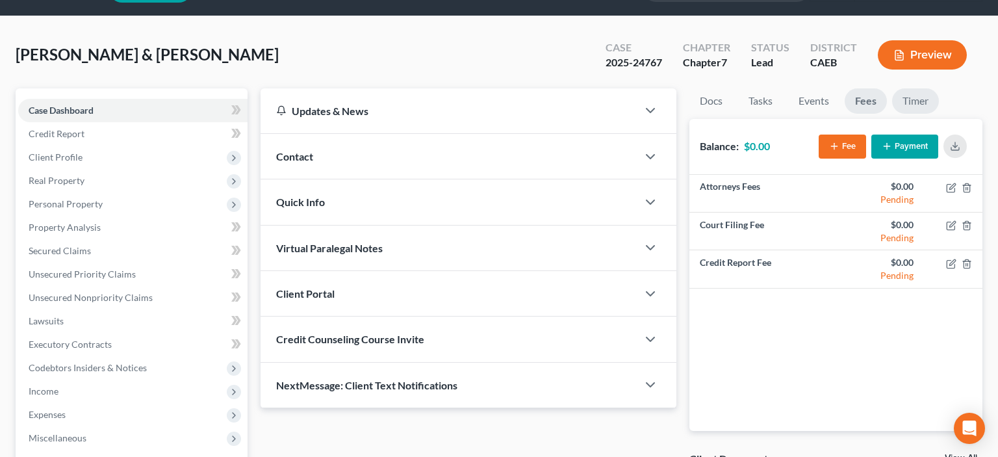
click at [914, 99] on link "Timer" at bounding box center [915, 100] width 47 height 25
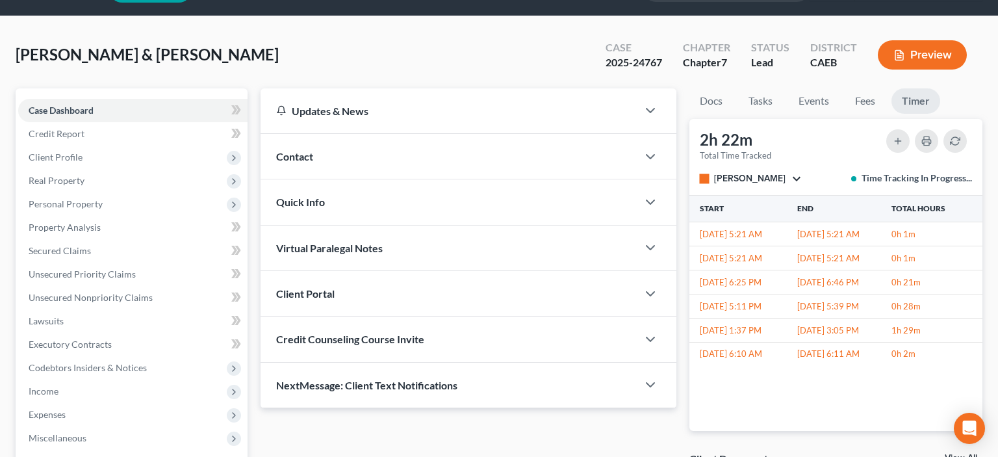
click at [318, 203] on span "Quick Info" at bounding box center [300, 202] width 49 height 12
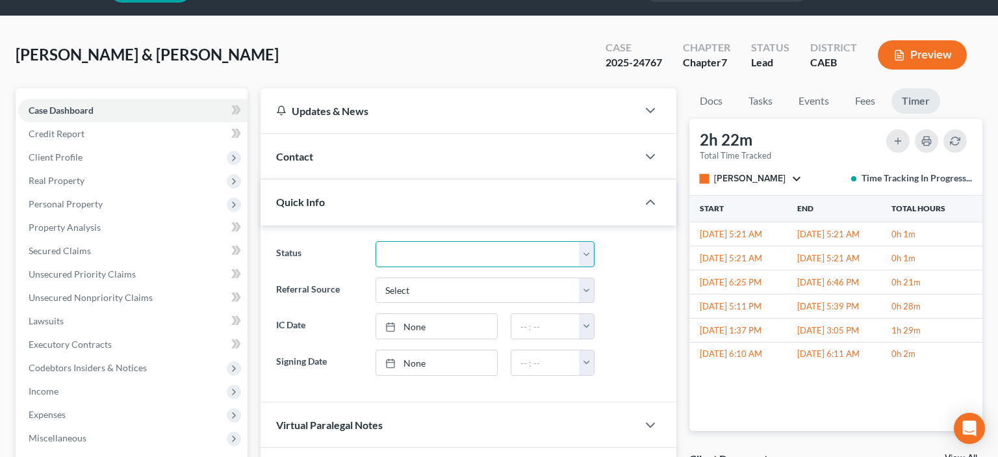
click at [375, 241] on select "Discharged Dismissed Filed In Progress Lead Lost Lead Ready to File To Review" at bounding box center [484, 254] width 219 height 26
select select "2"
click option "Filed" at bounding box center [0, 0] width 0 height 0
click at [588, 361] on button "button" at bounding box center [586, 362] width 14 height 25
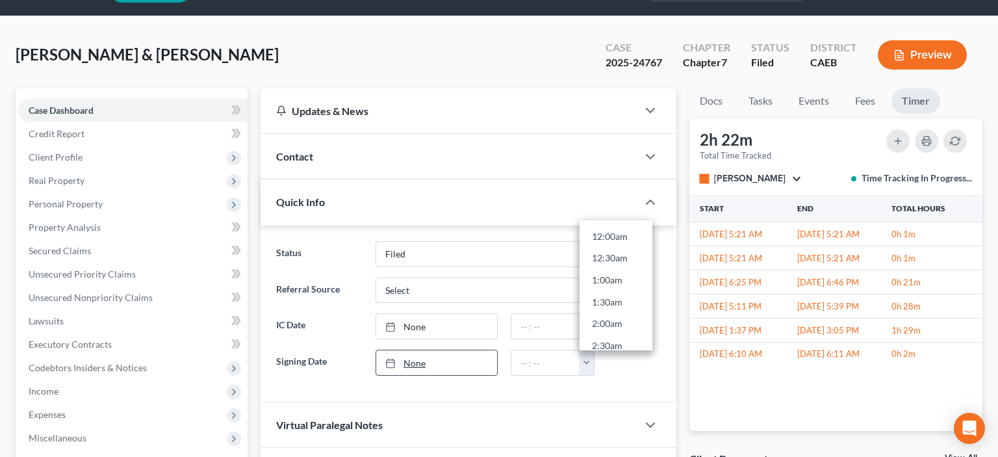
click at [427, 365] on link "None" at bounding box center [436, 362] width 121 height 25
type input "9/3/2025"
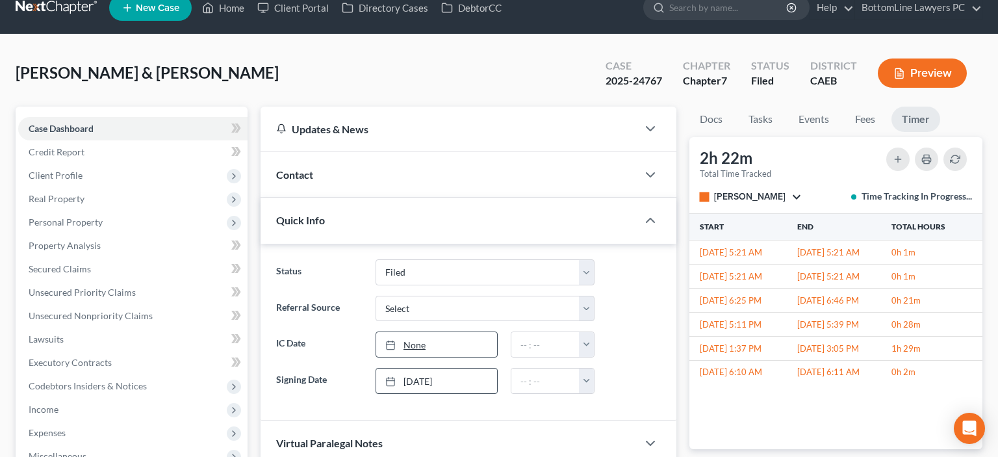
scroll to position [0, 0]
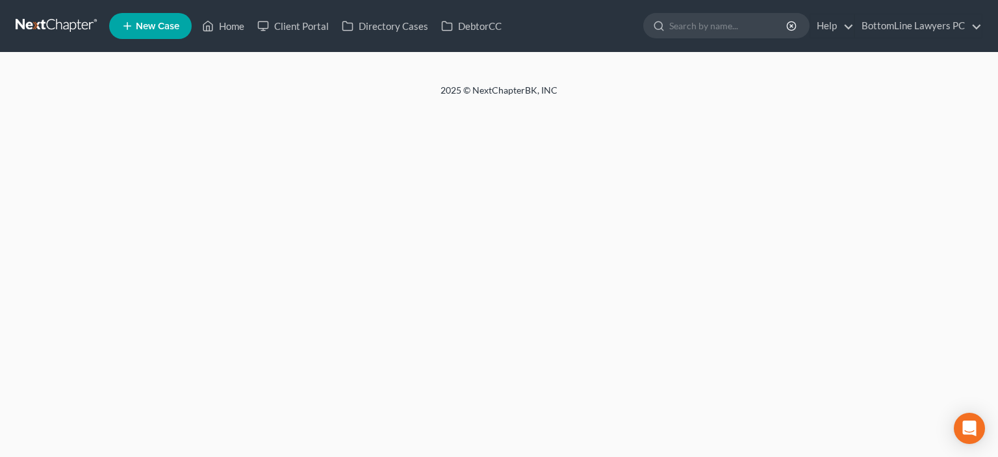
select select "29"
select select "4"
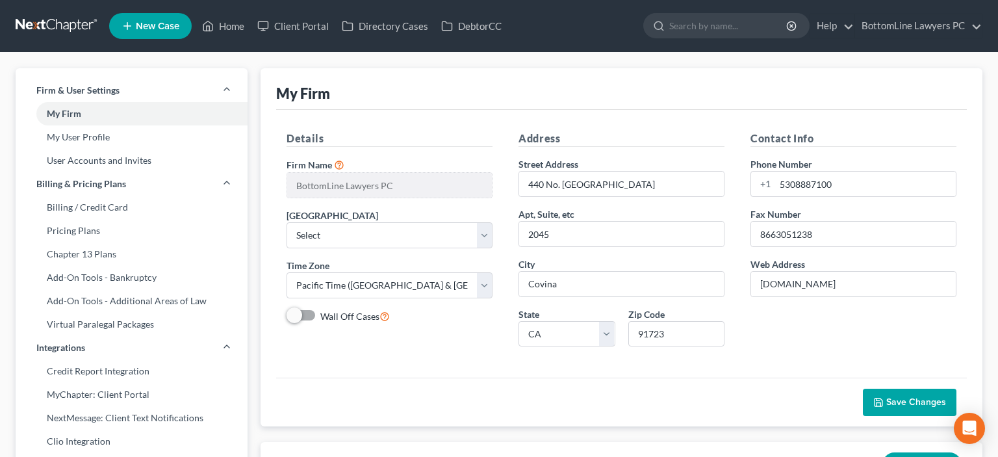
click at [56, 23] on link at bounding box center [57, 25] width 83 height 23
